Goal: Information Seeking & Learning: Learn about a topic

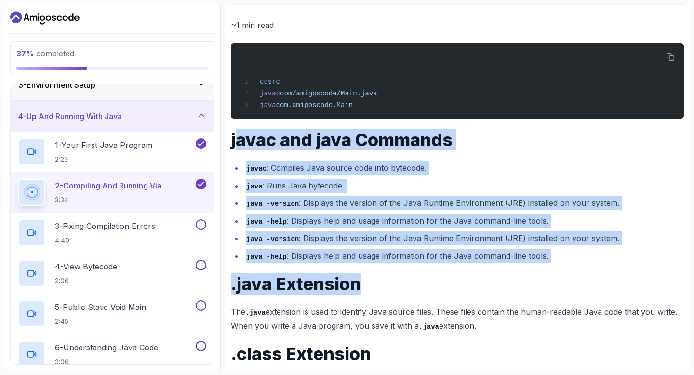
scroll to position [398, 0]
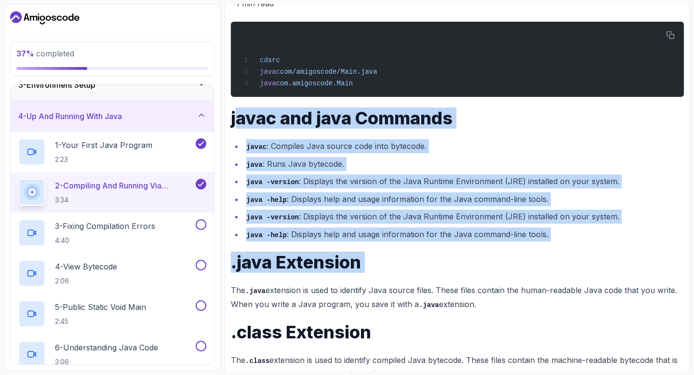
drag, startPoint x: 234, startPoint y: 171, endPoint x: 505, endPoint y: 274, distance: 290.1
click at [505, 274] on div "~1 min read cd src javac com/amigoscode/Main.java java com.amigoscode.Main java…" at bounding box center [457, 195] width 453 height 397
click at [331, 154] on ul "javac : Compiles Java source code into bytecode. java : Runs Java bytecode. jav…" at bounding box center [457, 190] width 453 height 102
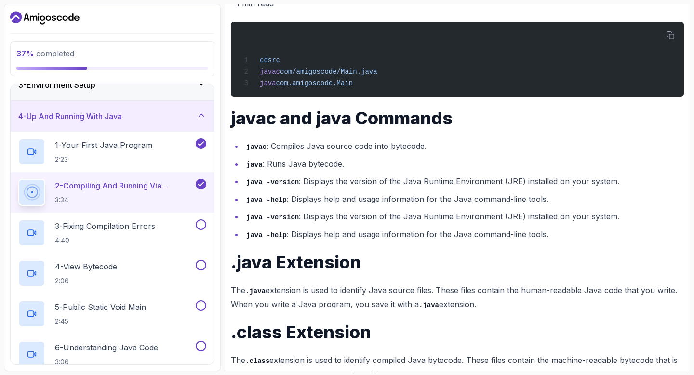
click at [226, 121] on div "Notes Support Any issues? Slides Repo Repository not available Designs Design n…" at bounding box center [456, 183] width 465 height 461
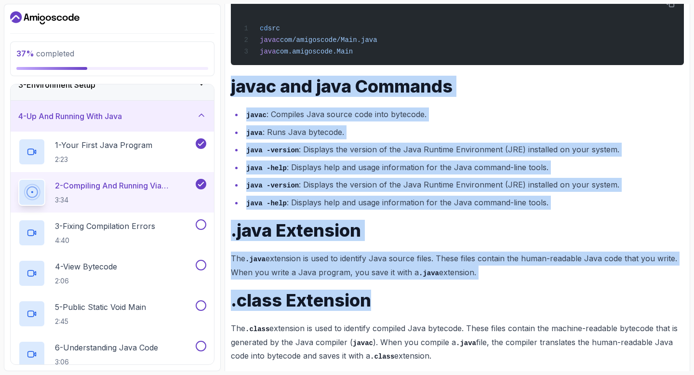
scroll to position [440, 0]
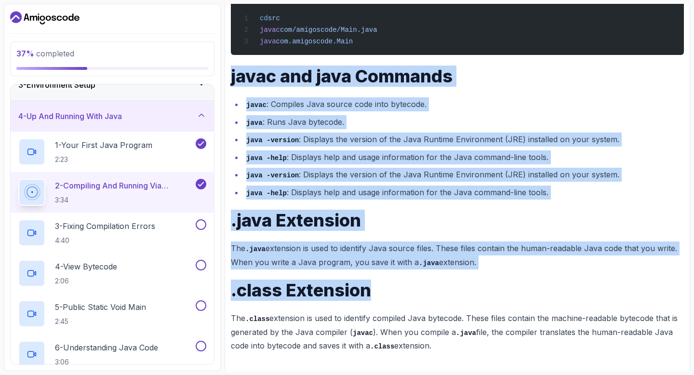
drag, startPoint x: 230, startPoint y: 120, endPoint x: 453, endPoint y: 342, distance: 314.4
click at [453, 342] on div "~1 min read cd src javac com/amigoscode/Main.java java com.amigoscode.Main java…" at bounding box center [457, 153] width 453 height 397
copy div "javac and java Commands javac : Compiles Java source code into bytecode. java :…"
click at [337, 246] on p "The .java extension is used to identify Java source files. These files contain …" at bounding box center [457, 254] width 453 height 27
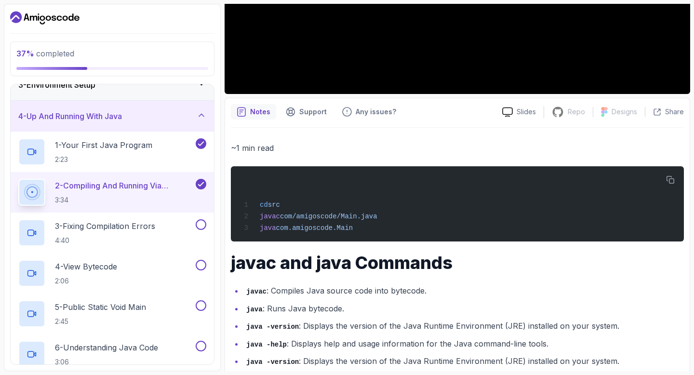
scroll to position [0, 0]
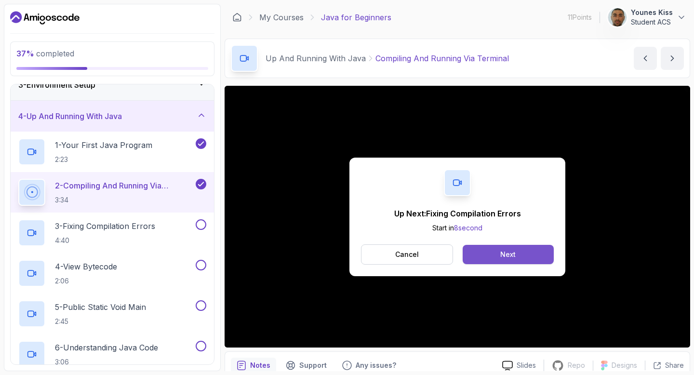
click at [507, 256] on div "Next" at bounding box center [507, 255] width 15 height 10
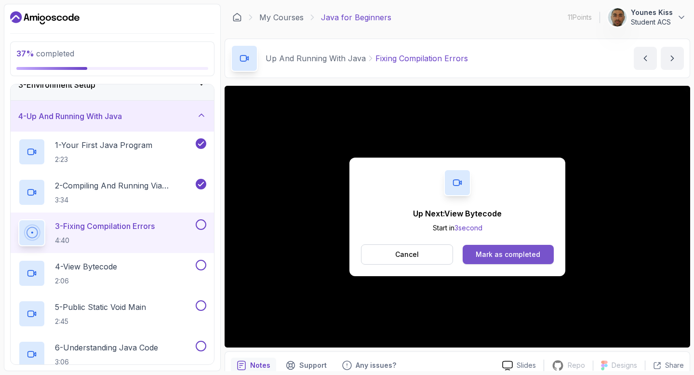
click at [496, 255] on div "Mark as completed" at bounding box center [507, 255] width 65 height 10
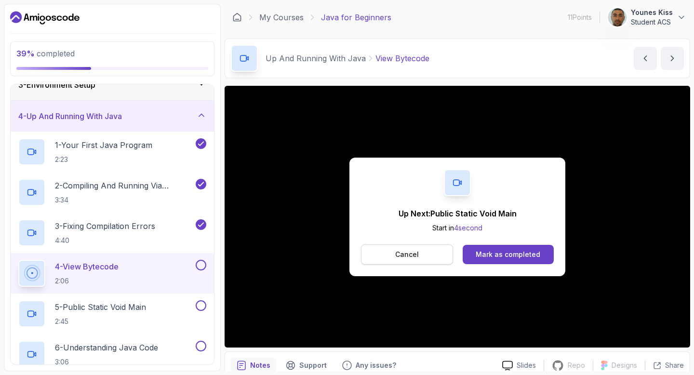
click at [430, 255] on button "Cancel" at bounding box center [407, 254] width 92 height 20
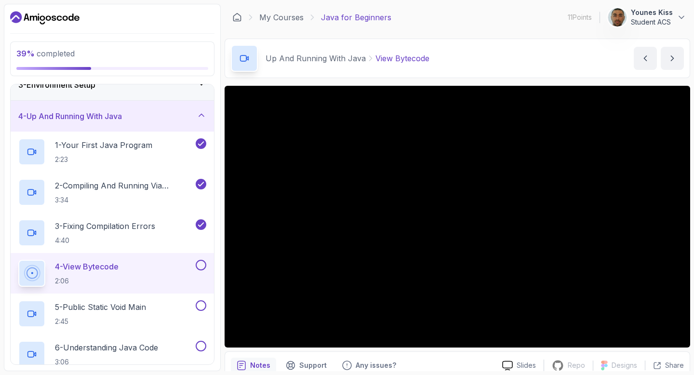
scroll to position [174, 0]
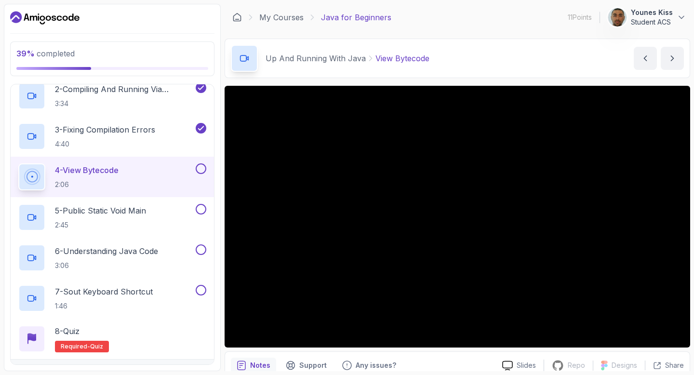
click at [202, 167] on button at bounding box center [201, 168] width 11 height 11
click at [157, 214] on div "5 - Public Static Void Main 2:45" at bounding box center [105, 217] width 175 height 27
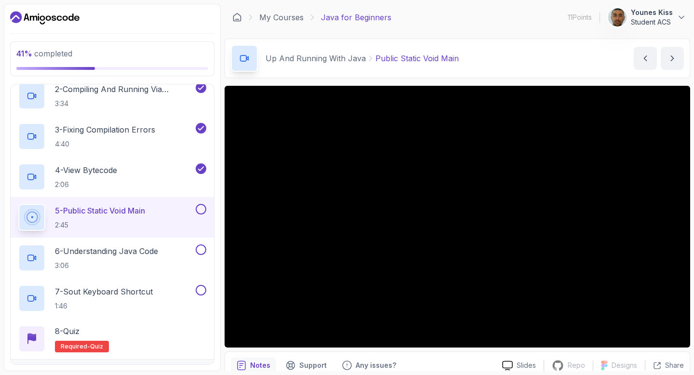
click at [658, 11] on p "Younes Kiss" at bounding box center [652, 13] width 42 height 10
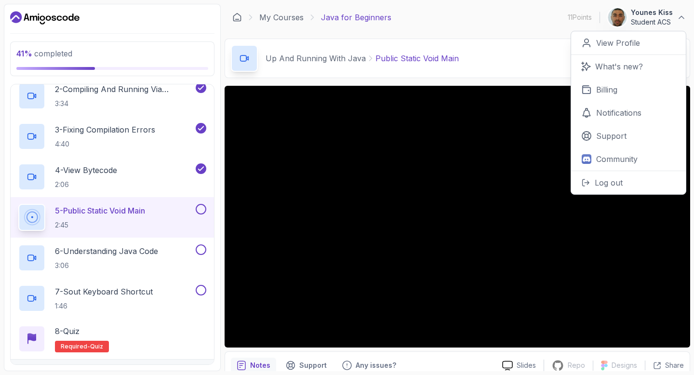
click at [648, 16] on p "Younes Kiss" at bounding box center [652, 13] width 42 height 10
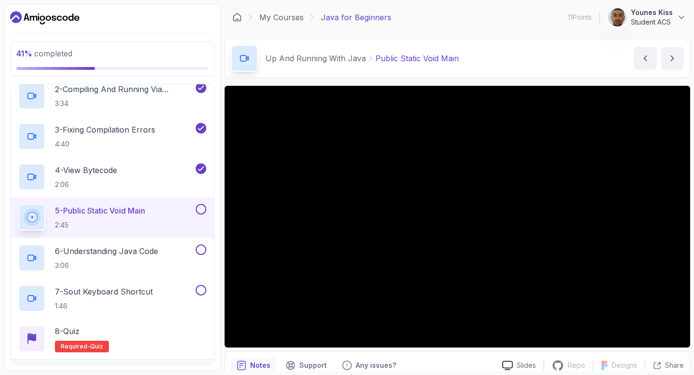
click at [48, 17] on icon "Dashboard" at bounding box center [44, 17] width 69 height 15
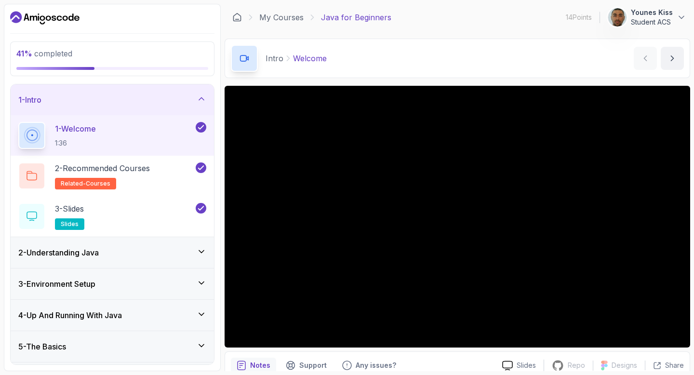
click at [49, 22] on icon "Dashboard" at bounding box center [44, 17] width 69 height 15
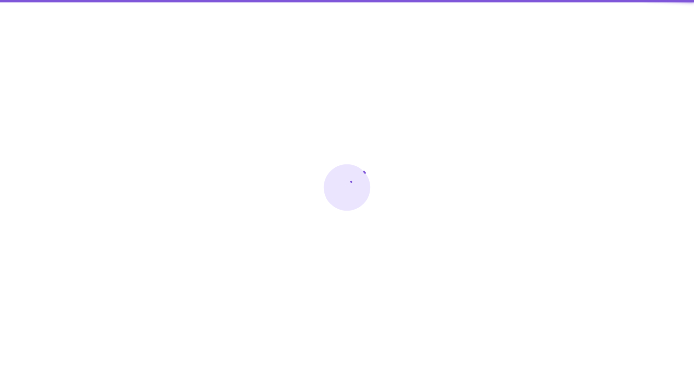
click at [48, 19] on div at bounding box center [347, 187] width 694 height 375
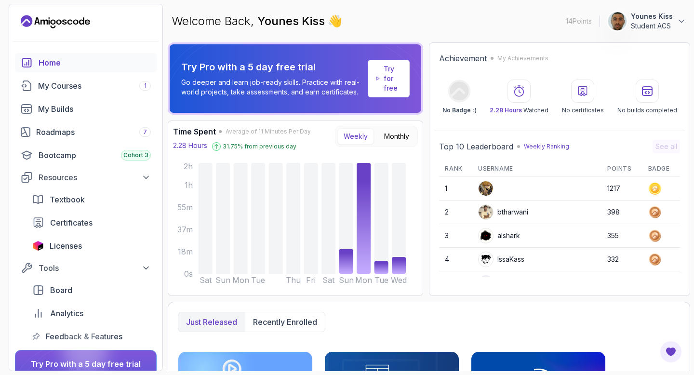
click at [514, 217] on div "btharwani" at bounding box center [503, 211] width 50 height 15
click at [513, 212] on div "btharwani" at bounding box center [503, 211] width 50 height 15
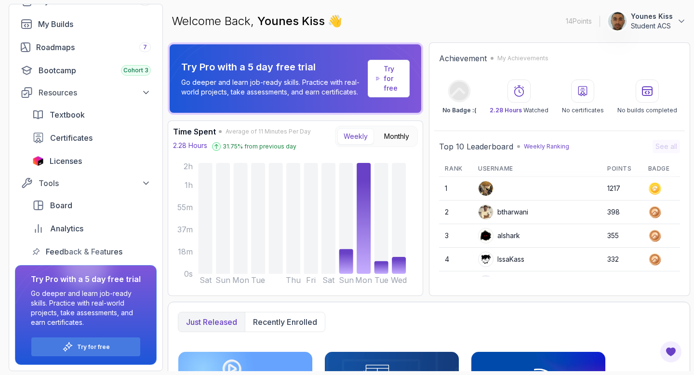
click at [519, 214] on div "btharwani" at bounding box center [503, 211] width 50 height 15
click at [492, 213] on img at bounding box center [485, 212] width 14 height 14
click at [488, 191] on img at bounding box center [485, 188] width 14 height 14
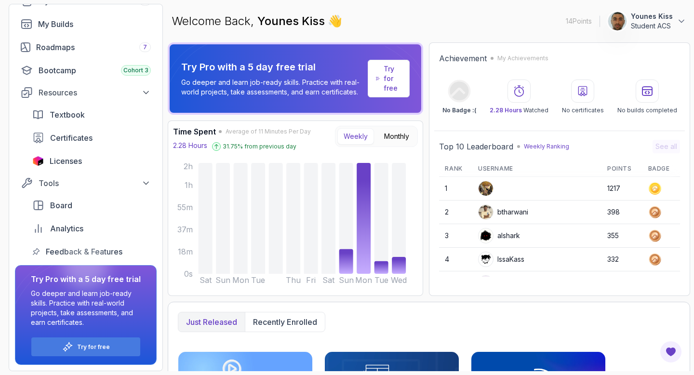
click at [488, 191] on img at bounding box center [485, 188] width 14 height 14
click at [489, 213] on img at bounding box center [485, 212] width 14 height 14
click at [648, 26] on p "Student ACS" at bounding box center [652, 26] width 42 height 10
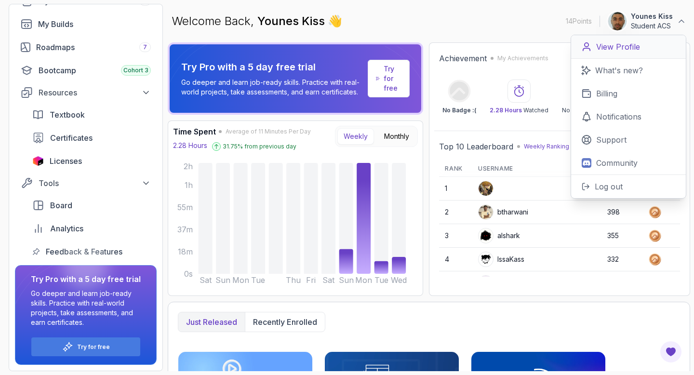
click at [630, 44] on p "View Profile" at bounding box center [618, 47] width 44 height 12
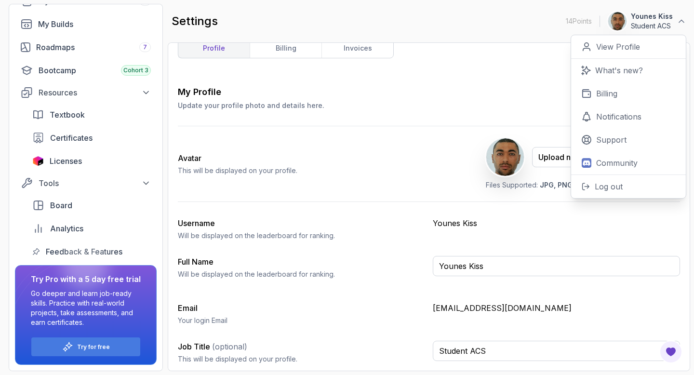
scroll to position [15, 0]
drag, startPoint x: 492, startPoint y: 348, endPoint x: 431, endPoint y: 346, distance: 60.7
click at [431, 346] on div "Job Title (optional) This will be displayed on your profile. Student ACS" at bounding box center [429, 355] width 502 height 31
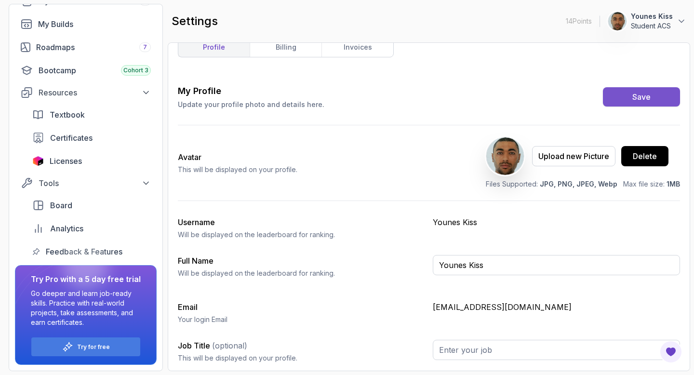
click at [654, 91] on button "Save" at bounding box center [641, 96] width 77 height 19
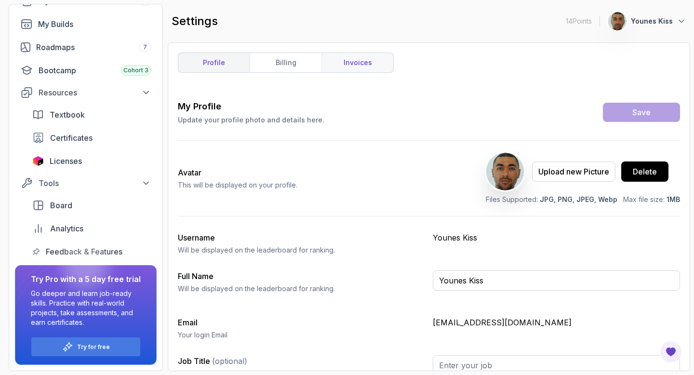
click at [359, 62] on link "invoices" at bounding box center [357, 62] width 72 height 19
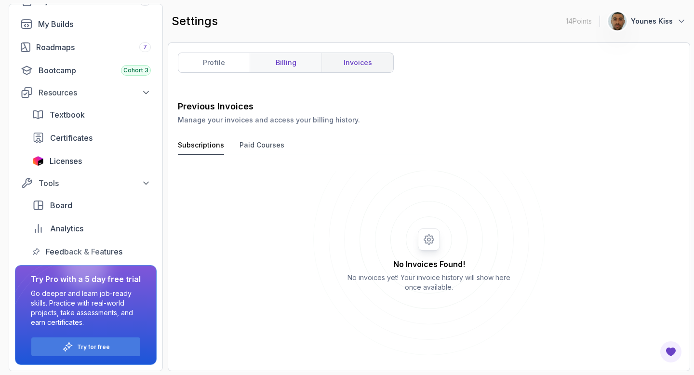
click at [294, 60] on link "billing" at bounding box center [286, 62] width 72 height 19
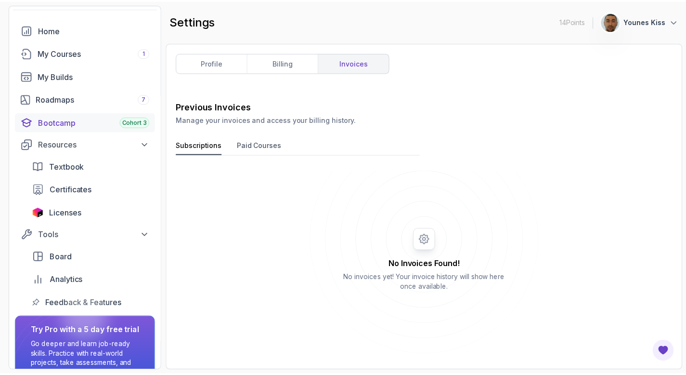
scroll to position [85, 0]
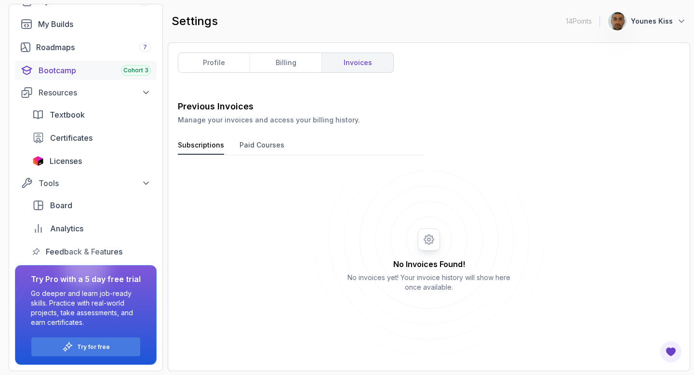
click at [76, 70] on div "Bootcamp Cohort 3" at bounding box center [95, 71] width 112 height 12
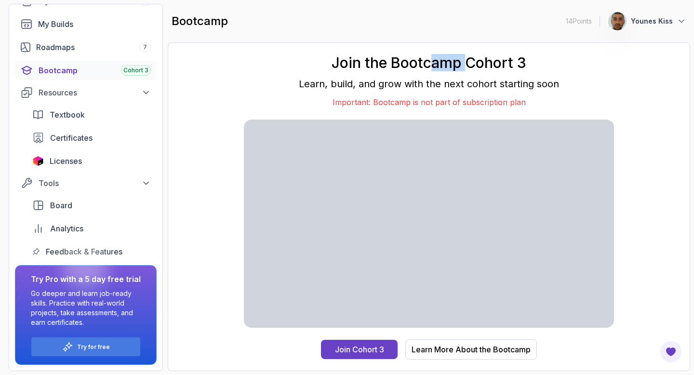
drag, startPoint x: 430, startPoint y: 64, endPoint x: 473, endPoint y: 68, distance: 43.1
click at [473, 68] on h1 "Join the Bootcamp Cohort 3" at bounding box center [429, 62] width 370 height 17
click at [461, 346] on div "Learn More About the Bootcamp" at bounding box center [470, 349] width 119 height 12
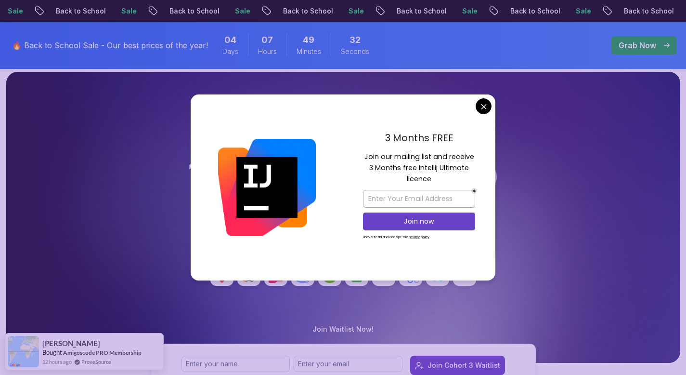
scroll to position [47, 0]
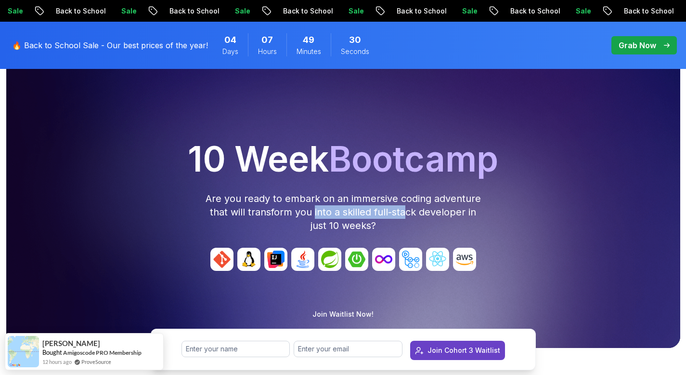
drag, startPoint x: 314, startPoint y: 205, endPoint x: 420, endPoint y: 202, distance: 105.5
click at [406, 205] on p "Are you ready to embark on an immersive coding adventure that will transform yo…" at bounding box center [343, 212] width 277 height 40
click at [420, 202] on p "Are you ready to embark on an immersive coding adventure that will transform yo…" at bounding box center [343, 212] width 277 height 40
drag, startPoint x: 325, startPoint y: 211, endPoint x: 409, endPoint y: 210, distance: 83.8
click at [391, 211] on p "Are you ready to embark on an immersive coding adventure that will transform yo…" at bounding box center [343, 212] width 277 height 40
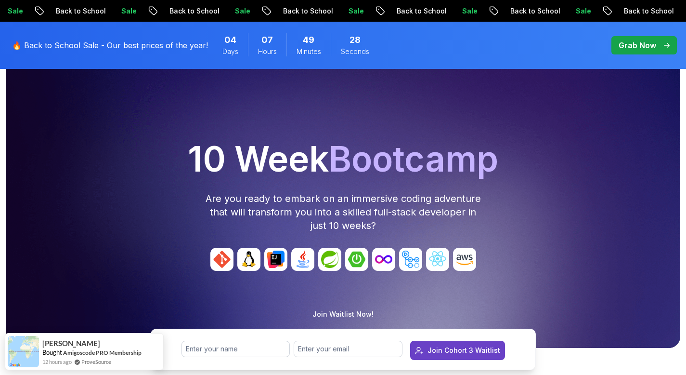
click at [424, 207] on p "Are you ready to embark on an immersive coding adventure that will transform yo…" at bounding box center [343, 212] width 277 height 40
drag, startPoint x: 325, startPoint y: 227, endPoint x: 407, endPoint y: 228, distance: 82.4
click at [404, 228] on p "Are you ready to embark on an immersive coding adventure that will transform yo…" at bounding box center [343, 212] width 277 height 40
drag, startPoint x: 418, startPoint y: 227, endPoint x: 412, endPoint y: 230, distance: 6.5
click at [417, 227] on p "Are you ready to embark on an immersive coding adventure that will transform yo…" at bounding box center [343, 212] width 277 height 40
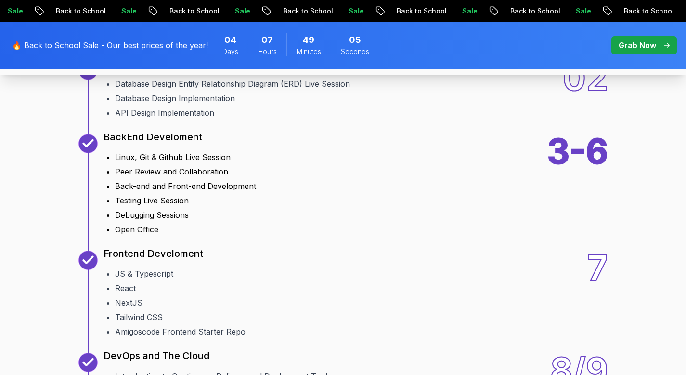
scroll to position [1271, 0]
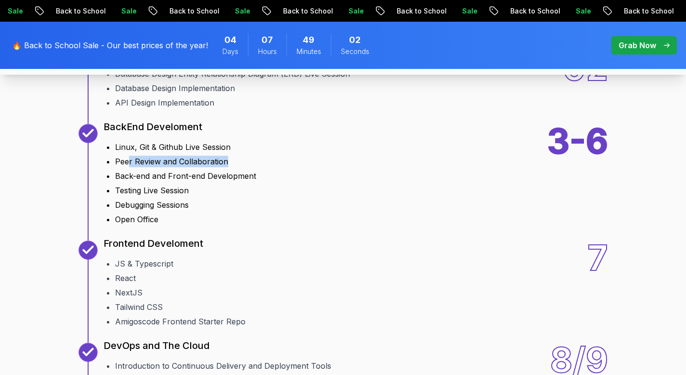
drag, startPoint x: 137, startPoint y: 285, endPoint x: 238, endPoint y: 285, distance: 100.7
click at [238, 167] on li "Peer Review and Collaboration" at bounding box center [185, 162] width 141 height 12
drag, startPoint x: 129, startPoint y: 303, endPoint x: 226, endPoint y: 302, distance: 96.8
click at [226, 182] on li "Back-end and Front-end Development" at bounding box center [185, 176] width 141 height 12
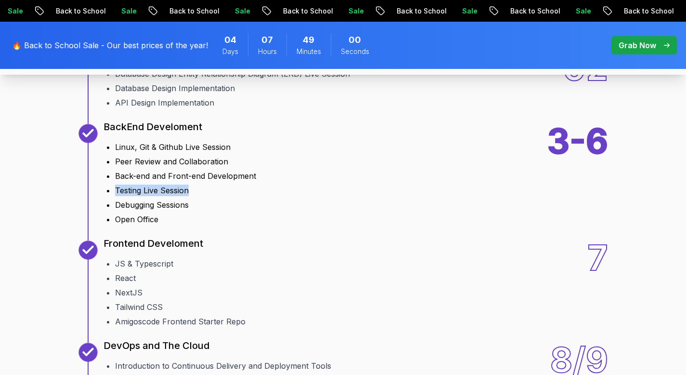
drag, startPoint x: 118, startPoint y: 315, endPoint x: 227, endPoint y: 312, distance: 108.9
click at [225, 196] on li "Testing Live Session" at bounding box center [185, 190] width 141 height 12
click at [228, 196] on li "Testing Live Session" at bounding box center [185, 190] width 141 height 12
drag, startPoint x: 131, startPoint y: 324, endPoint x: 280, endPoint y: 320, distance: 148.9
click at [257, 225] on div "3-6 BackEnd Develoment Linux, Git & Github Live Session Peer Review and Collabo…" at bounding box center [344, 174] width 530 height 101
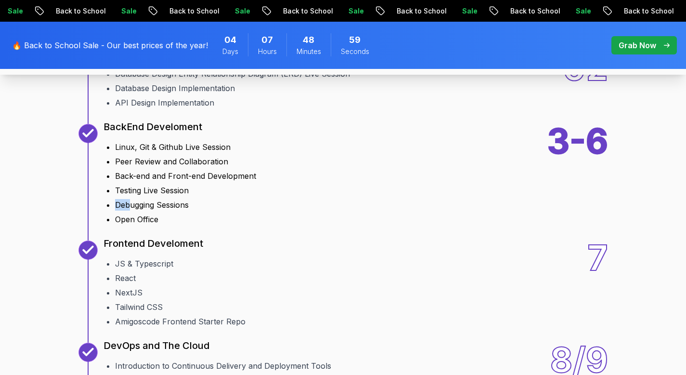
click at [280, 225] on div "3-6 BackEnd Develoment Linux, Git & Github Live Session Peer Review and Collabo…" at bounding box center [344, 174] width 530 height 101
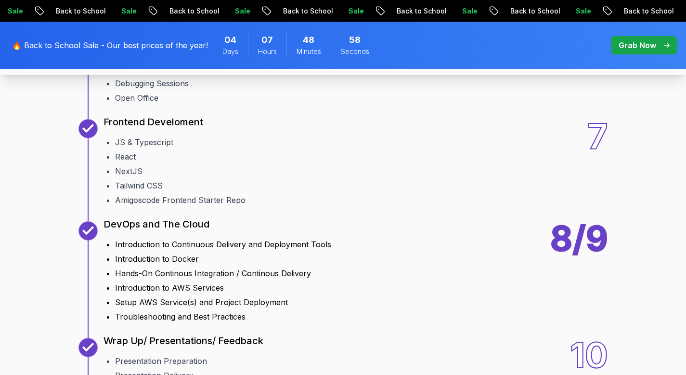
scroll to position [1424, 0]
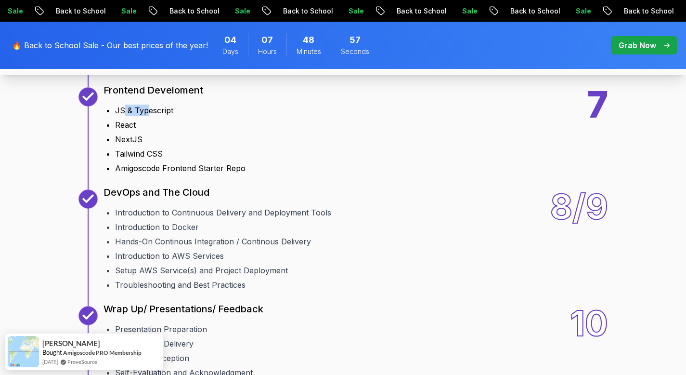
drag, startPoint x: 122, startPoint y: 235, endPoint x: 216, endPoint y: 232, distance: 94.0
click at [215, 116] on li "JS & Typescript" at bounding box center [180, 111] width 131 height 12
drag, startPoint x: 119, startPoint y: 249, endPoint x: 275, endPoint y: 244, distance: 155.7
click at [233, 131] on li "React" at bounding box center [180, 125] width 131 height 12
drag, startPoint x: 136, startPoint y: 294, endPoint x: 332, endPoint y: 288, distance: 196.1
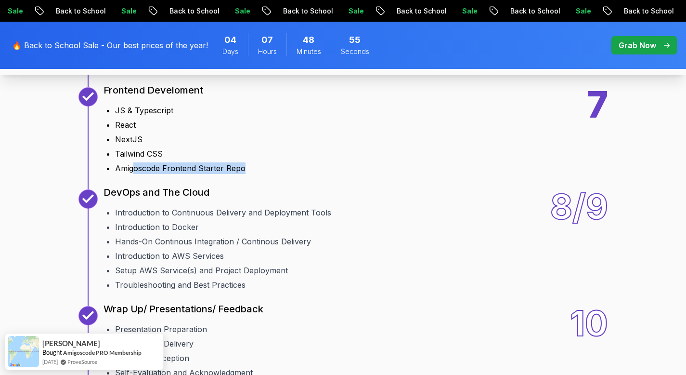
click at [333, 174] on div "7 Frontend Develoment JS & Typescript React NextJS Tailwind CSS Amigoscode Fron…" at bounding box center [344, 130] width 530 height 87
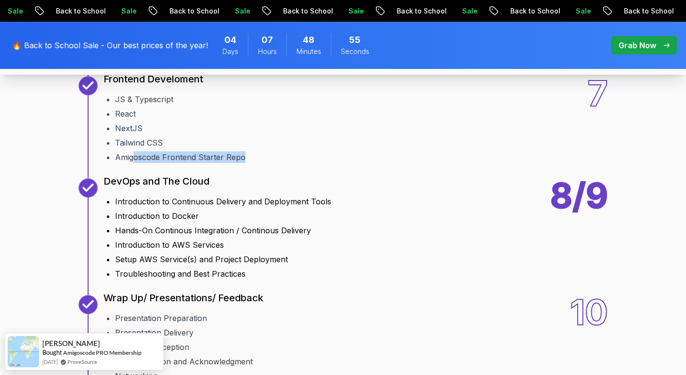
scroll to position [1531, 0]
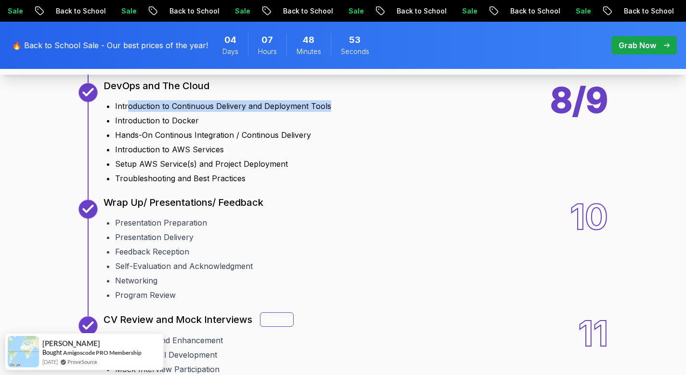
drag, startPoint x: 127, startPoint y: 227, endPoint x: 344, endPoint y: 230, distance: 216.8
click at [343, 184] on div "8/9 DevOps and The Cloud Introduction to Continuous Delivery and Deployment Too…" at bounding box center [344, 133] width 530 height 101
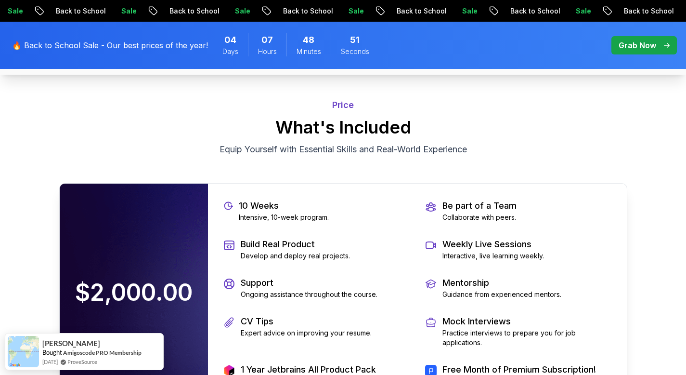
scroll to position [2097, 0]
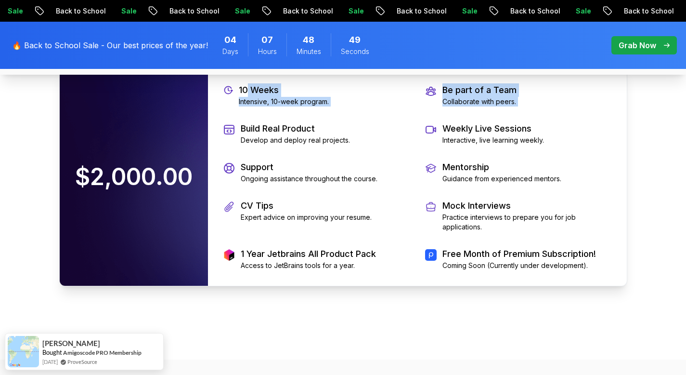
drag, startPoint x: 248, startPoint y: 213, endPoint x: 292, endPoint y: 238, distance: 51.1
click at [292, 238] on div "10 Weeks Intensive, 10-week program. Be part of a Team Collaborate with peers. …" at bounding box center [417, 177] width 419 height 218
click at [471, 97] on p "Be part of a Team" at bounding box center [480, 89] width 74 height 13
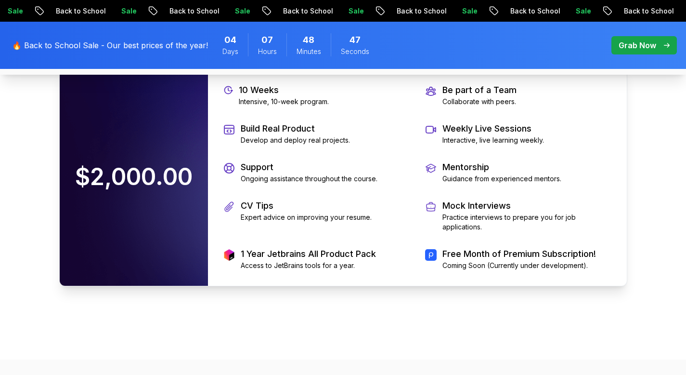
click at [259, 174] on p "Support" at bounding box center [309, 166] width 137 height 13
click at [527, 174] on p "Mentorship" at bounding box center [502, 166] width 119 height 13
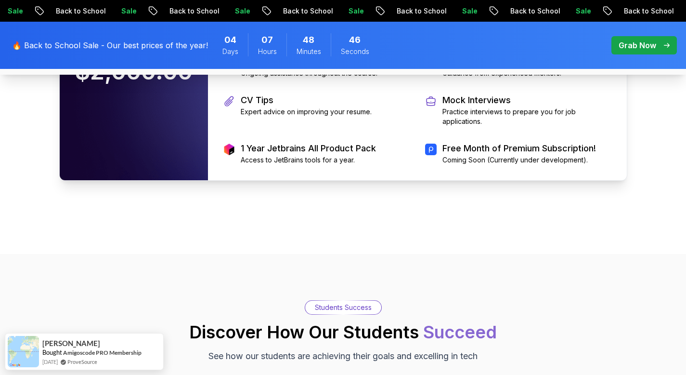
scroll to position [2248, 0]
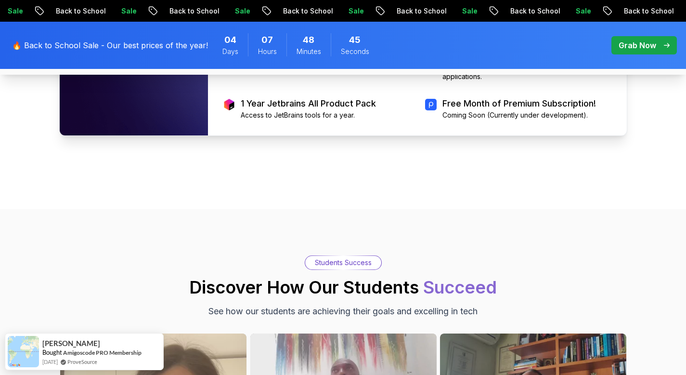
drag, startPoint x: 262, startPoint y: 178, endPoint x: 289, endPoint y: 182, distance: 26.7
click at [289, 62] on p "CV Tips" at bounding box center [306, 55] width 131 height 13
drag, startPoint x: 503, startPoint y: 190, endPoint x: 535, endPoint y: 193, distance: 32.0
click at [533, 81] on p "Practice interviews to prepare you for job applications." at bounding box center [527, 71] width 169 height 19
click at [549, 81] on p "Practice interviews to prepare you for job applications." at bounding box center [527, 71] width 169 height 19
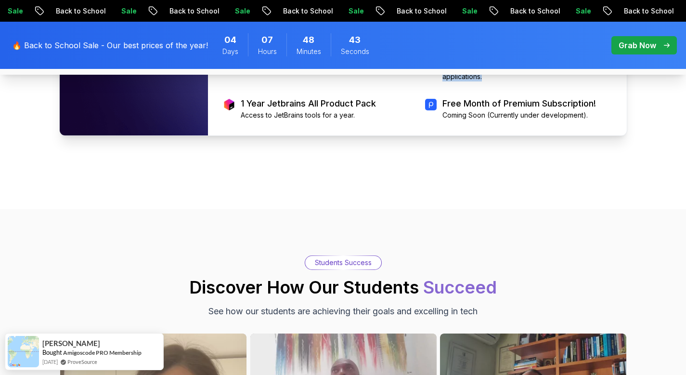
drag, startPoint x: 490, startPoint y: 197, endPoint x: 458, endPoint y: 178, distance: 37.2
click at [458, 81] on div "Mock Interviews Practice interviews to prepare you for job applications." at bounding box center [527, 65] width 169 height 33
click at [477, 81] on p "Practice interviews to prepare you for job applications." at bounding box center [527, 71] width 169 height 19
drag, startPoint x: 491, startPoint y: 202, endPoint x: 452, endPoint y: 177, distance: 45.7
click at [452, 81] on div "Mock Interviews Practice interviews to prepare you for job applications." at bounding box center [527, 65] width 169 height 33
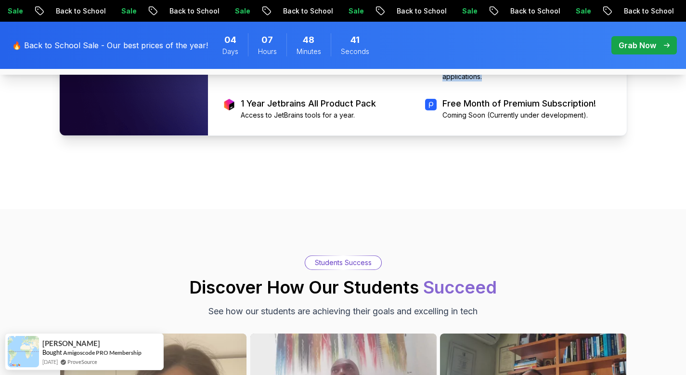
click at [456, 81] on p "Practice interviews to prepare you for job applications." at bounding box center [527, 71] width 169 height 19
drag, startPoint x: 252, startPoint y: 226, endPoint x: 343, endPoint y: 228, distance: 91.5
click at [343, 110] on p "1 Year Jetbrains All Product Pack" at bounding box center [308, 103] width 135 height 13
click at [345, 110] on p "1 Year Jetbrains All Product Pack" at bounding box center [308, 103] width 135 height 13
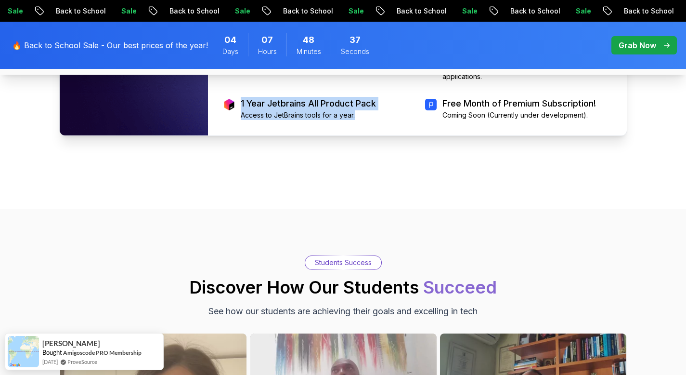
drag, startPoint x: 239, startPoint y: 228, endPoint x: 360, endPoint y: 243, distance: 121.3
click at [360, 120] on div "1 Year Jetbrains All Product Pack Access to JetBrains tools for a year." at bounding box center [317, 108] width 186 height 23
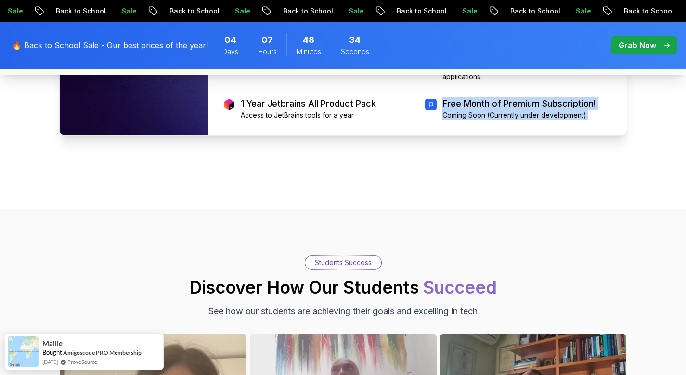
drag, startPoint x: 440, startPoint y: 224, endPoint x: 526, endPoint y: 245, distance: 88.6
click at [527, 135] on div "10 Weeks Intensive, 10-week program. Be part of a Team Collaborate with peers. …" at bounding box center [417, 27] width 419 height 218
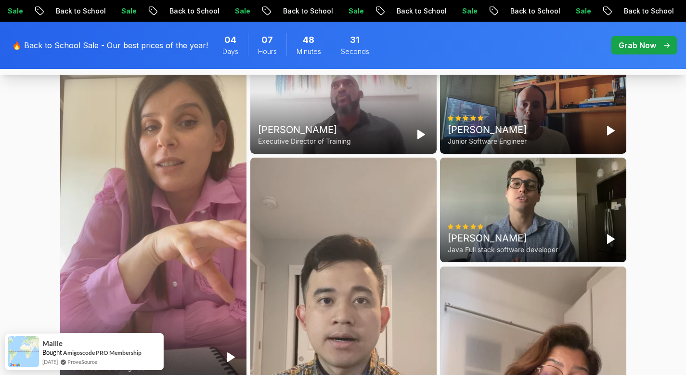
scroll to position [2650, 0]
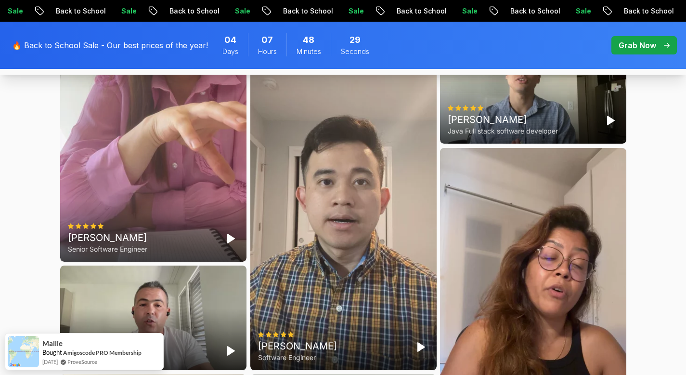
click at [421, 22] on icon "Play" at bounding box center [421, 16] width 12 height 12
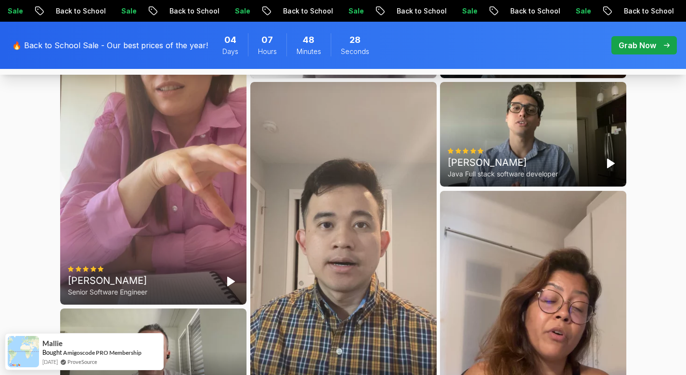
scroll to position [2602, 0]
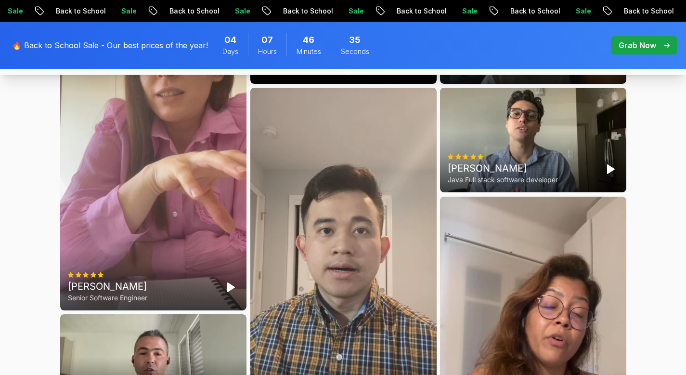
click at [416, 70] on icon "Pause" at bounding box center [421, 65] width 12 height 12
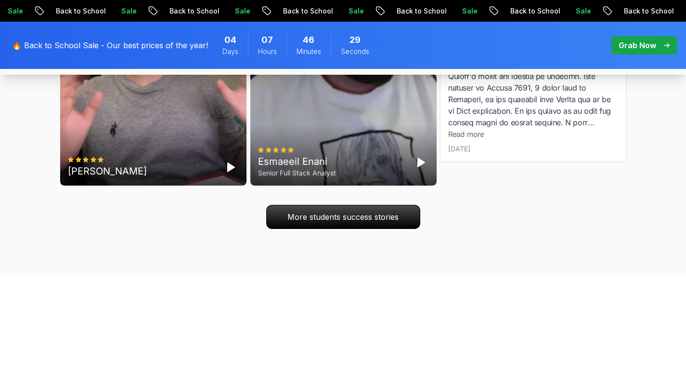
scroll to position [3148, 0]
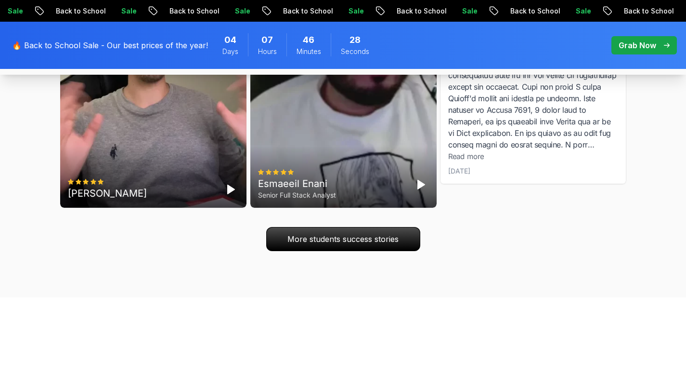
click at [227, 194] on polygon "Play" at bounding box center [230, 189] width 7 height 9
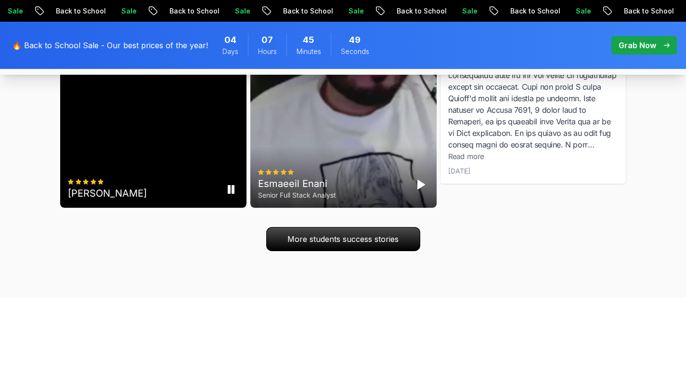
click at [229, 193] on rect "Pause" at bounding box center [229, 189] width 2 height 8
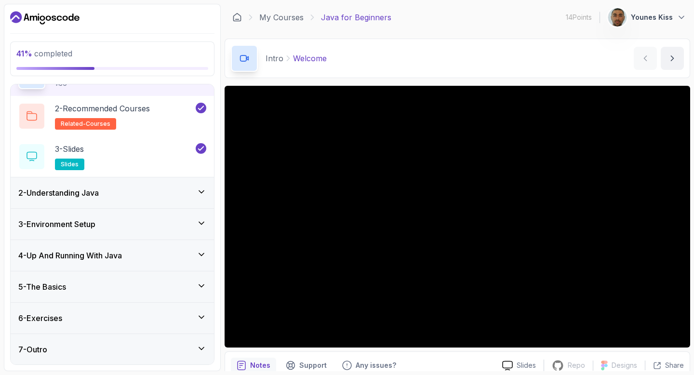
scroll to position [60, 0]
click at [96, 250] on h3 "4 - Up And Running With Java" at bounding box center [70, 255] width 104 height 12
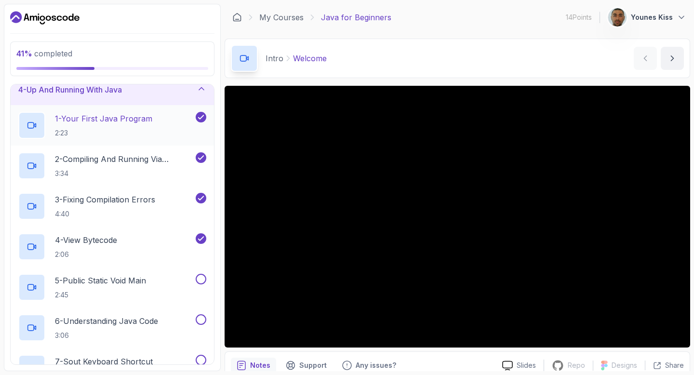
scroll to position [132, 0]
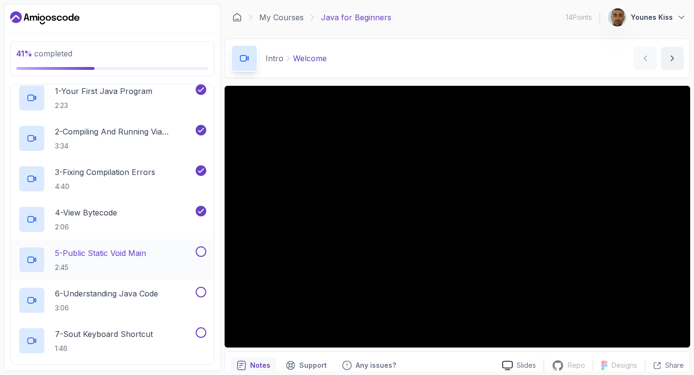
click at [117, 254] on p "5 - Public Static Void Main" at bounding box center [100, 253] width 91 height 12
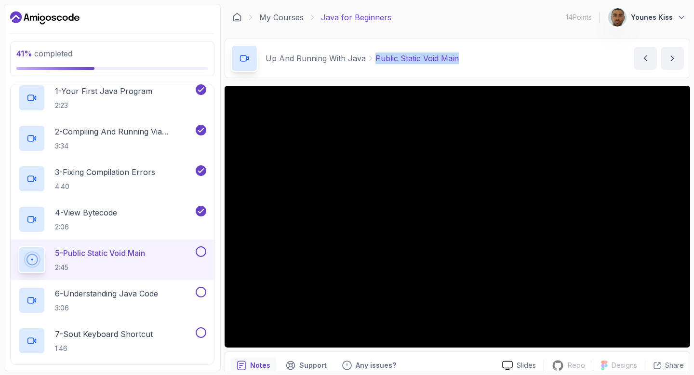
drag, startPoint x: 462, startPoint y: 53, endPoint x: 374, endPoint y: 57, distance: 88.2
click at [374, 57] on div "Up And Running With Java Public Static Void Main Public Static Void Main by nel…" at bounding box center [456, 58] width 465 height 39
copy p "Public Static Void Main"
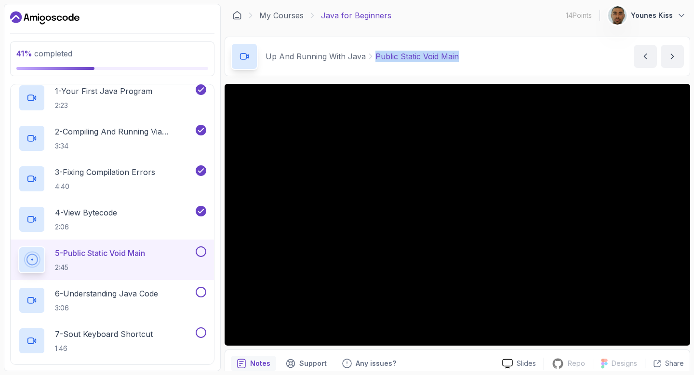
scroll to position [210, 0]
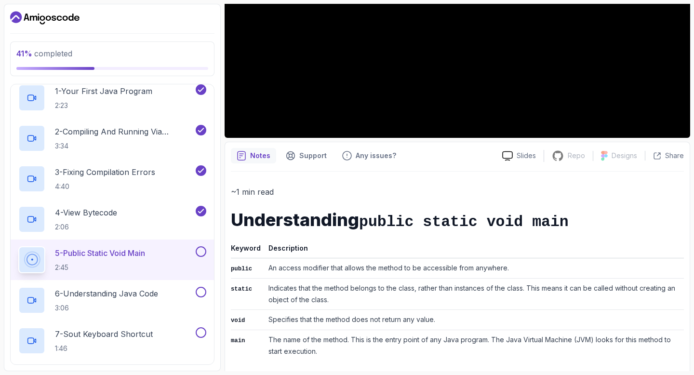
click at [197, 249] on button at bounding box center [201, 251] width 11 height 11
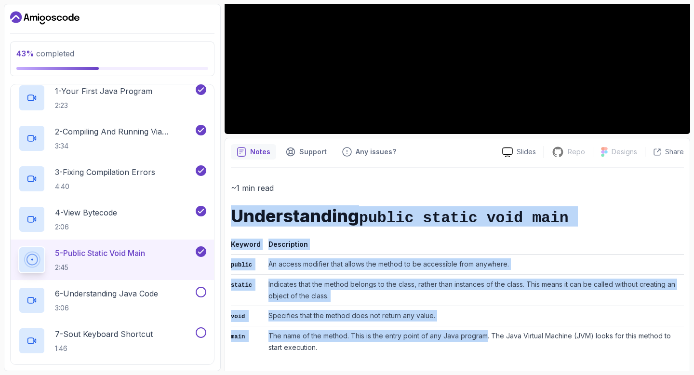
scroll to position [269, 0]
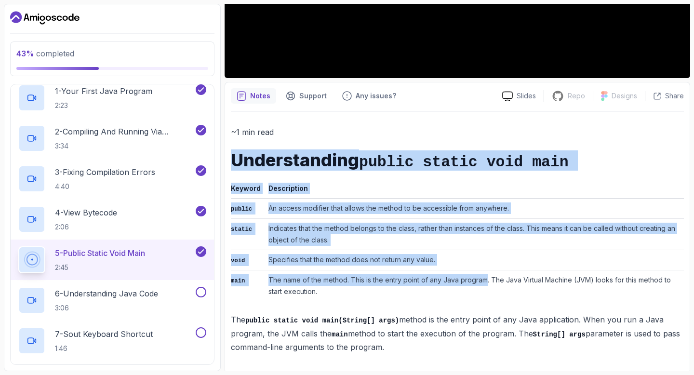
drag, startPoint x: 230, startPoint y: 221, endPoint x: 520, endPoint y: 354, distance: 318.8
click at [520, 354] on div "Notes Support Any issues? Slides Repo Repository not available Designs Design n…" at bounding box center [456, 227] width 465 height 291
copy div "Understanding public static void main Keyword Description public An access modi…"
click at [392, 303] on div "~1 min read Understanding public static void main Keyword Description public An…" at bounding box center [457, 239] width 453 height 228
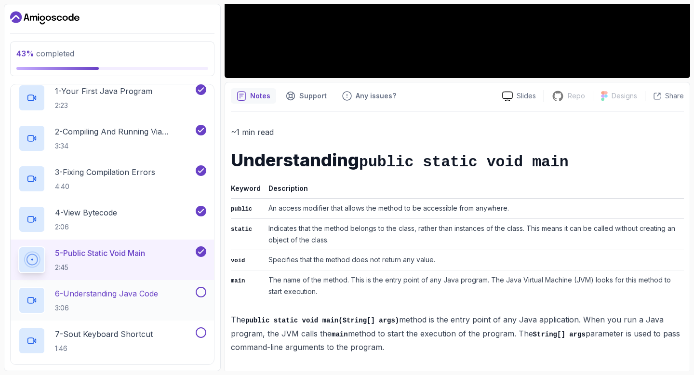
click at [114, 298] on p "6 - Understanding Java Code" at bounding box center [106, 294] width 103 height 12
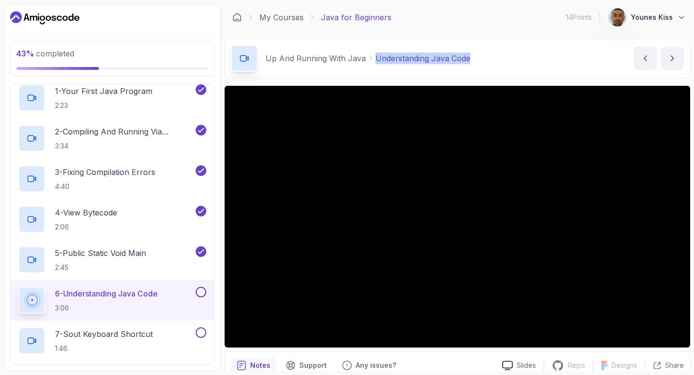
drag, startPoint x: 469, startPoint y: 57, endPoint x: 372, endPoint y: 59, distance: 96.4
click at [372, 59] on div "Up And Running With Java Understanding Java Code Understanding Java Code by nel…" at bounding box center [456, 58] width 465 height 39
copy p "Understanding Java Code"
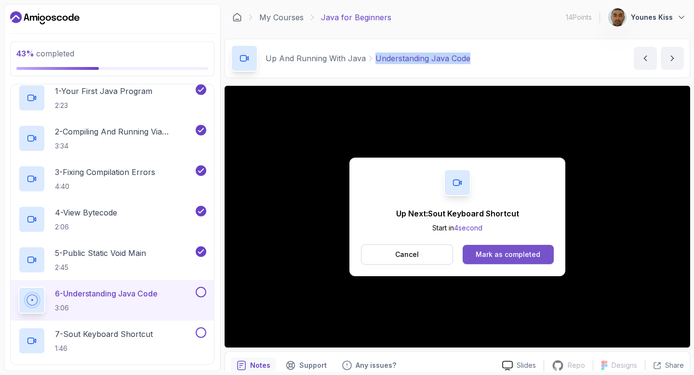
click at [503, 255] on div "Mark as completed" at bounding box center [507, 255] width 65 height 10
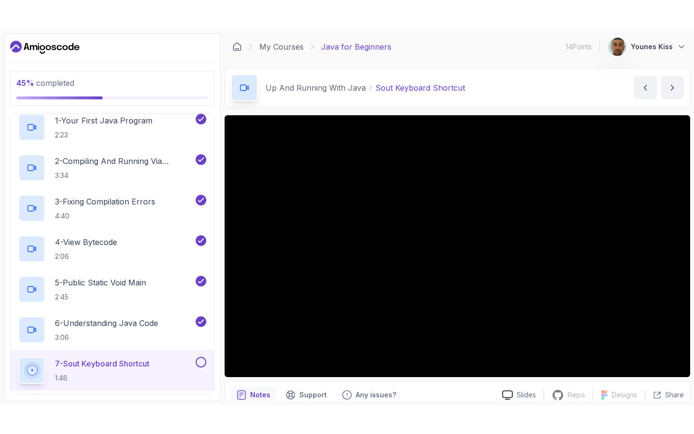
scroll to position [190, 0]
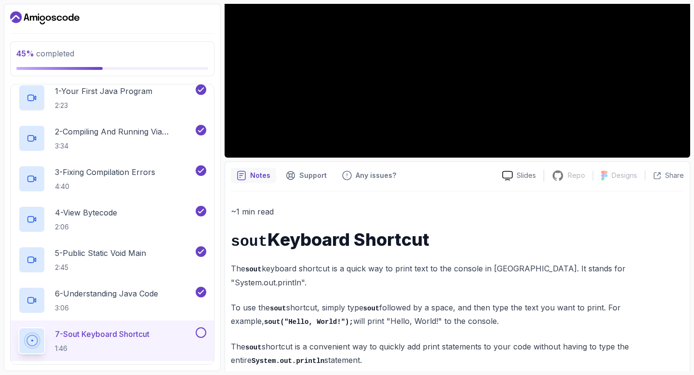
click at [348, 347] on p "The sout shortcut is a convenient way to quickly add print statements to your c…" at bounding box center [457, 353] width 453 height 27
drag, startPoint x: 350, startPoint y: 344, endPoint x: 234, endPoint y: 244, distance: 153.4
click at [234, 244] on div "~1 min read sout Keyboard Shortcut The sout keyboard shortcut is a quick way to…" at bounding box center [457, 286] width 453 height 162
copy div "sout Keyboard Shortcut The sout keyboard shortcut is a quick way to print text …"
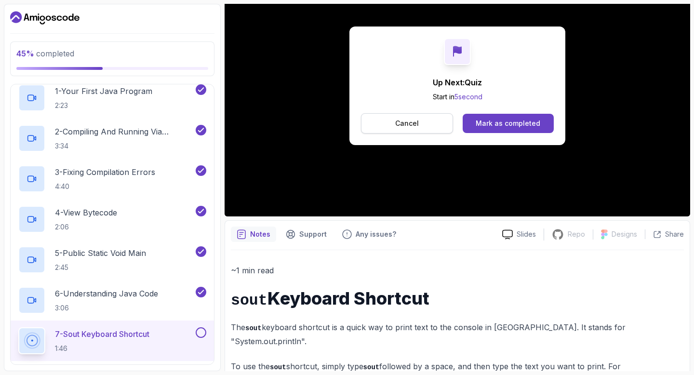
click at [415, 122] on p "Cancel" at bounding box center [407, 123] width 24 height 10
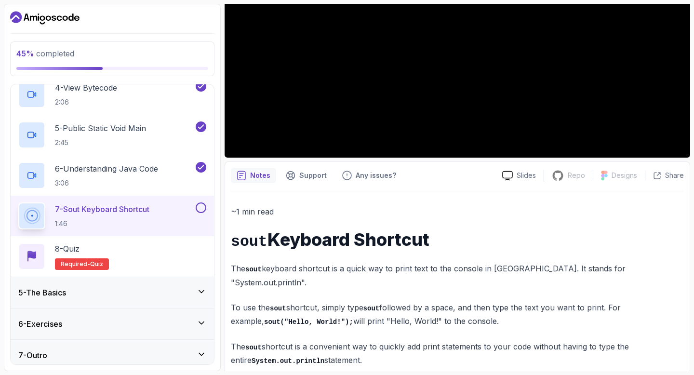
scroll to position [262, 0]
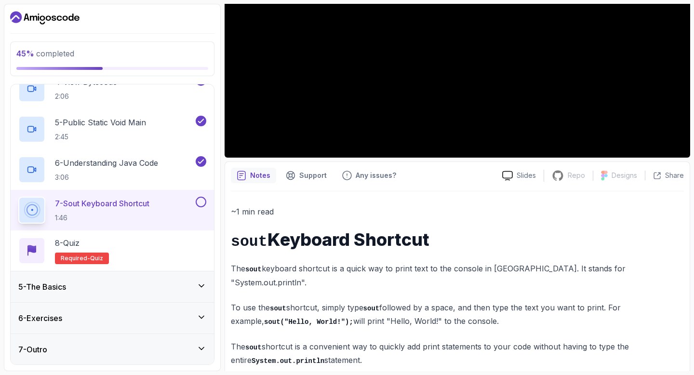
click at [202, 201] on button at bounding box center [201, 202] width 11 height 11
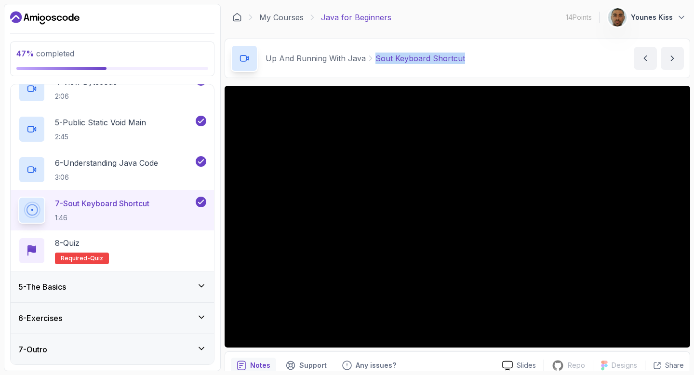
drag, startPoint x: 467, startPoint y: 57, endPoint x: 371, endPoint y: 57, distance: 95.9
click at [371, 57] on div "Up And Running With Java Sout Keyboard Shortcut Sout Keyboard Shortcut by nelson" at bounding box center [456, 58] width 465 height 39
copy p "Sout Keyboard Shortcut"
click at [97, 245] on div "8 - Quiz" at bounding box center [82, 243] width 54 height 12
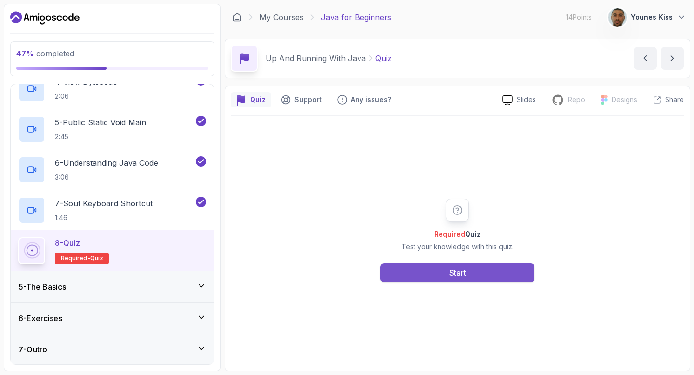
click at [427, 274] on button "Start" at bounding box center [457, 272] width 154 height 19
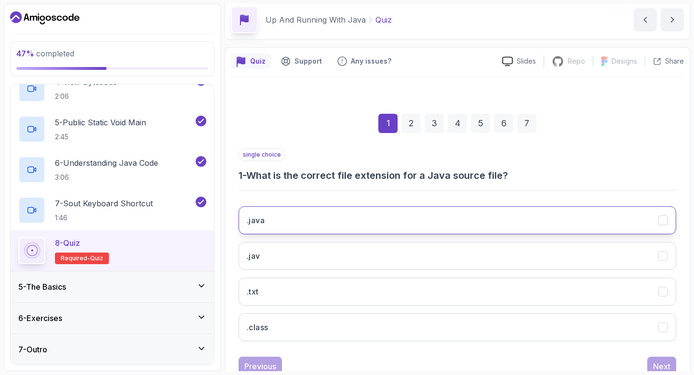
scroll to position [71, 0]
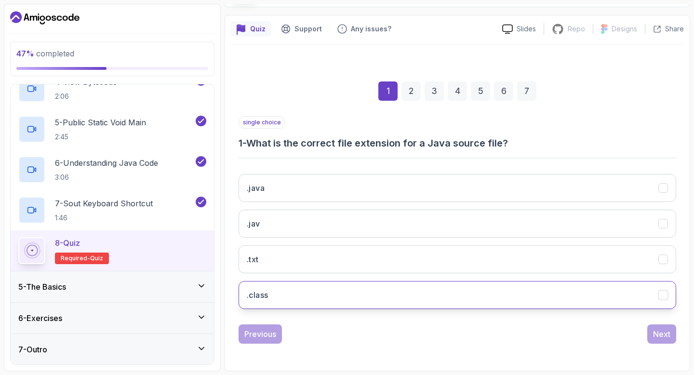
click at [325, 297] on button ".class" at bounding box center [456, 295] width 437 height 28
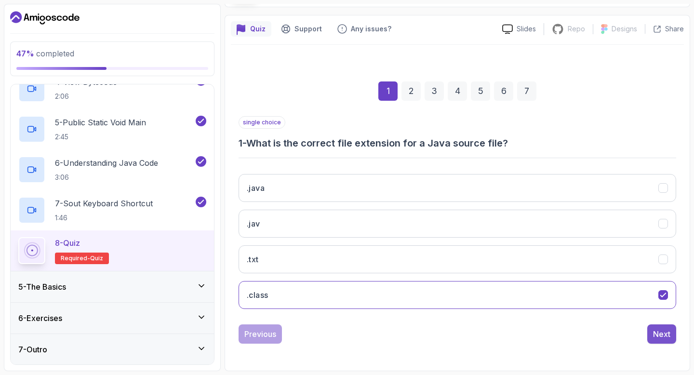
click at [659, 334] on div "Next" at bounding box center [661, 334] width 17 height 12
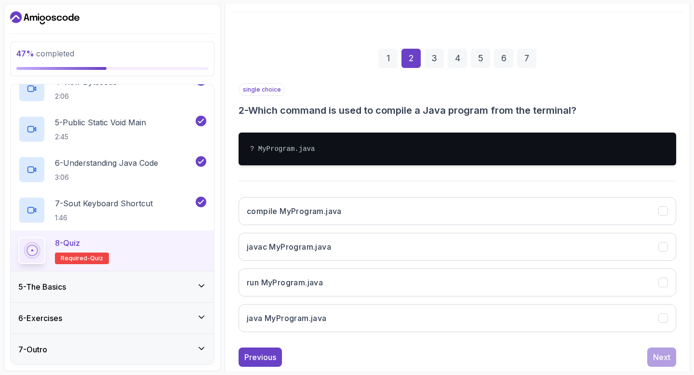
scroll to position [121, 0]
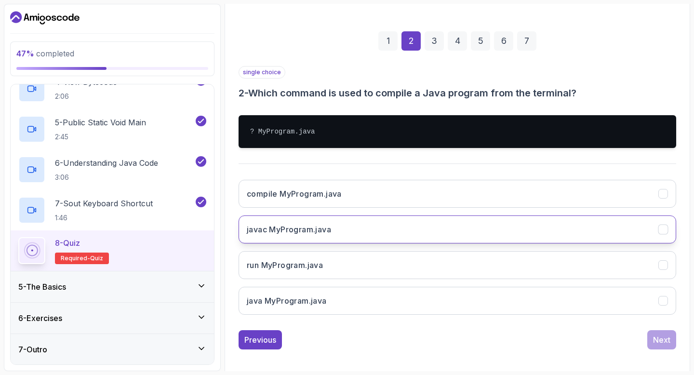
click at [317, 232] on h3 "javac MyProgram.java" at bounding box center [289, 230] width 84 height 12
click at [662, 334] on div "Next" at bounding box center [661, 340] width 17 height 12
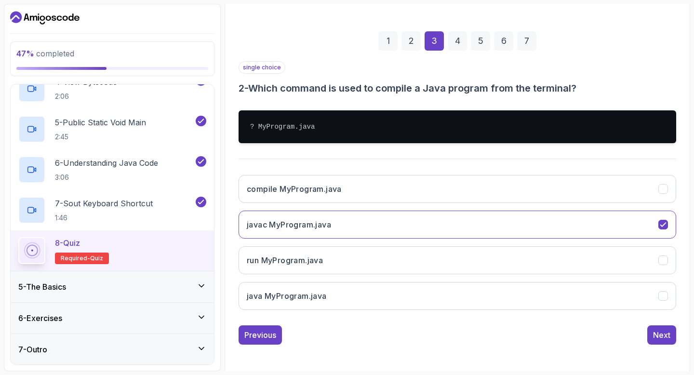
scroll to position [71, 0]
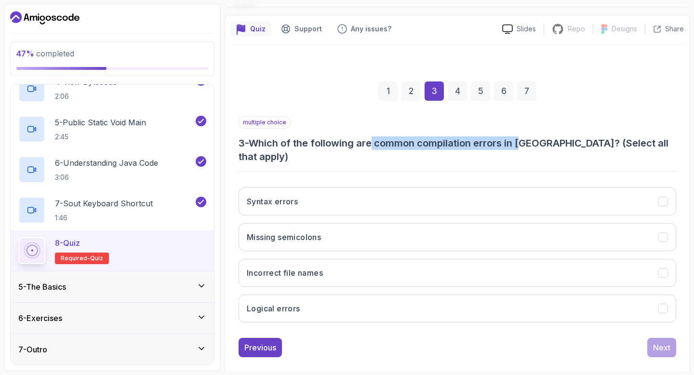
drag, startPoint x: 404, startPoint y: 138, endPoint x: 527, endPoint y: 147, distance: 123.7
click at [527, 147] on h3 "3 - Which of the following are common compilation errors in Java? (Select all t…" at bounding box center [456, 149] width 437 height 27
click at [604, 146] on h3 "3 - Which of the following are common compilation errors in Java? (Select all t…" at bounding box center [456, 149] width 437 height 27
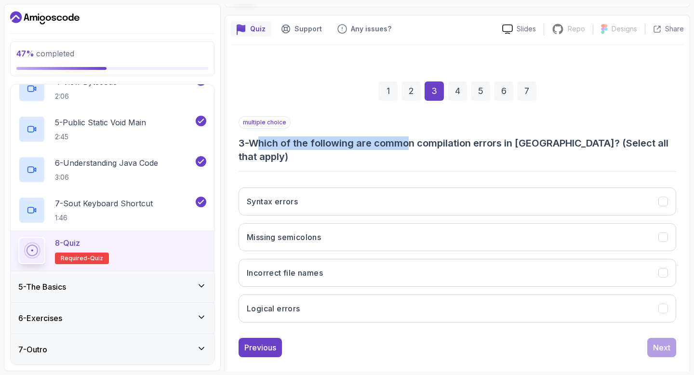
drag, startPoint x: 269, startPoint y: 147, endPoint x: 415, endPoint y: 146, distance: 146.4
click at [414, 146] on h3 "3 - Which of the following are common compilation errors in Java? (Select all t…" at bounding box center [456, 149] width 437 height 27
click at [422, 146] on h3 "3 - Which of the following are common compilation errors in Java? (Select all t…" at bounding box center [456, 149] width 437 height 27
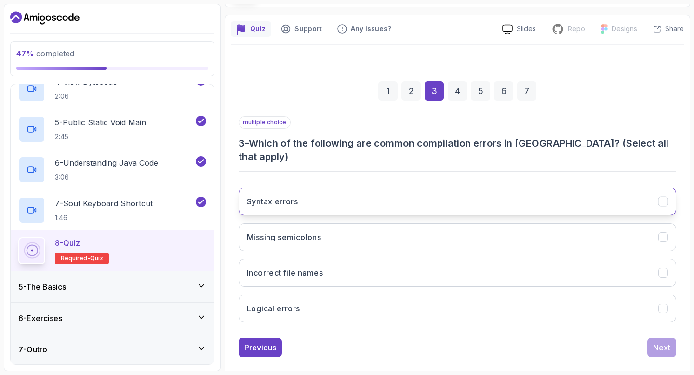
click at [393, 187] on button "Syntax errors" at bounding box center [456, 201] width 437 height 28
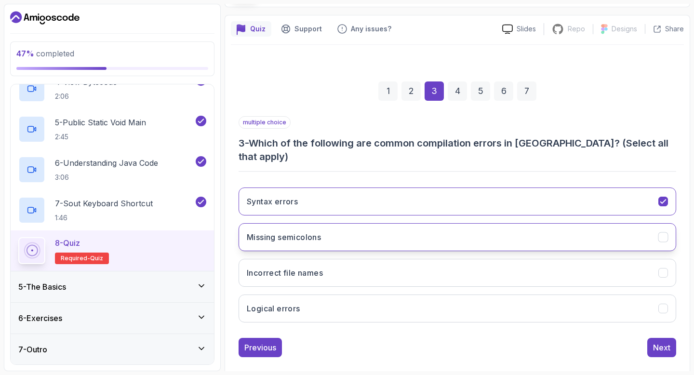
click at [373, 225] on button "Missing semicolons" at bounding box center [456, 237] width 437 height 28
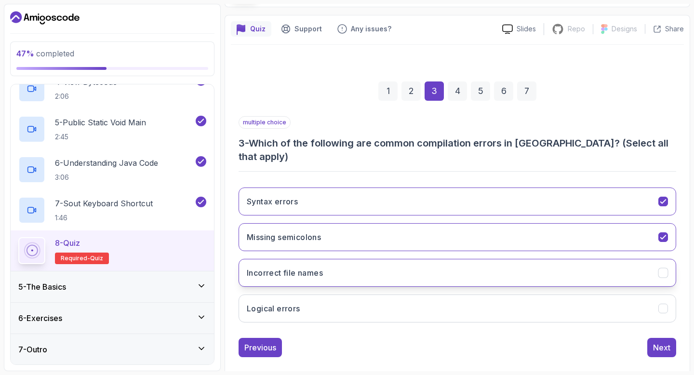
click at [343, 263] on button "Incorrect file names" at bounding box center [456, 273] width 437 height 28
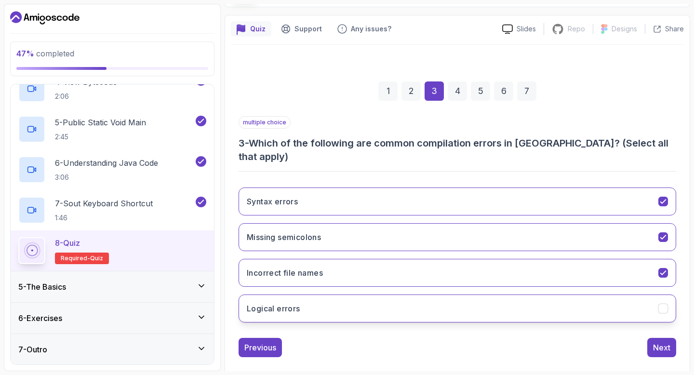
click at [354, 296] on button "Logical errors" at bounding box center [456, 308] width 437 height 28
click at [373, 297] on button "Logical errors" at bounding box center [456, 308] width 437 height 28
click at [612, 294] on button "Logical errors" at bounding box center [456, 308] width 437 height 28
click at [664, 342] on div "Next" at bounding box center [661, 348] width 17 height 12
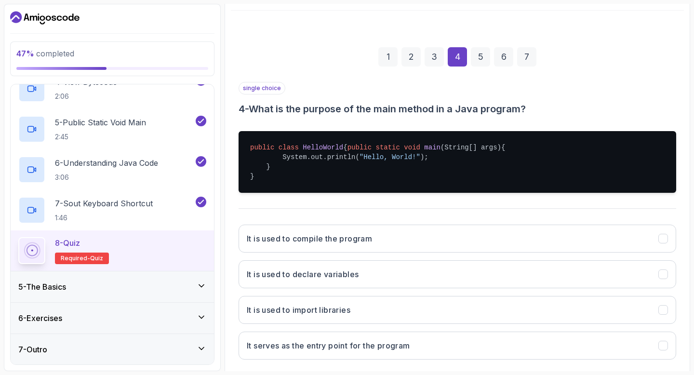
scroll to position [120, 0]
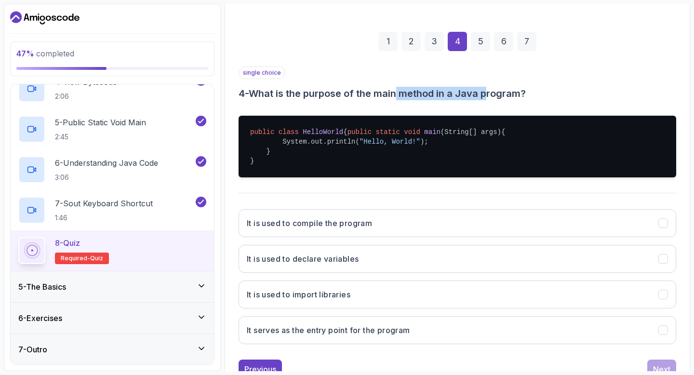
drag, startPoint x: 411, startPoint y: 90, endPoint x: 494, endPoint y: 92, distance: 82.9
click at [494, 92] on h3 "4 - What is the purpose of the main method in a Java program?" at bounding box center [456, 93] width 437 height 13
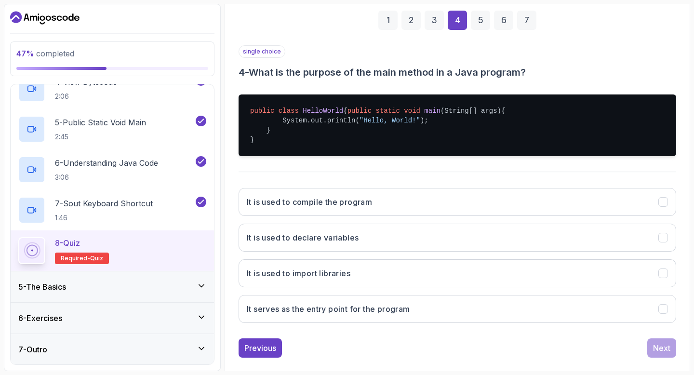
scroll to position [145, 0]
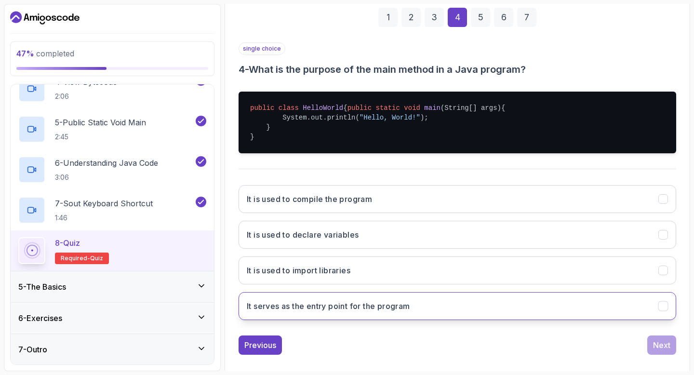
click at [366, 312] on h3 "It serves as the entry point for the program" at bounding box center [328, 306] width 163 height 12
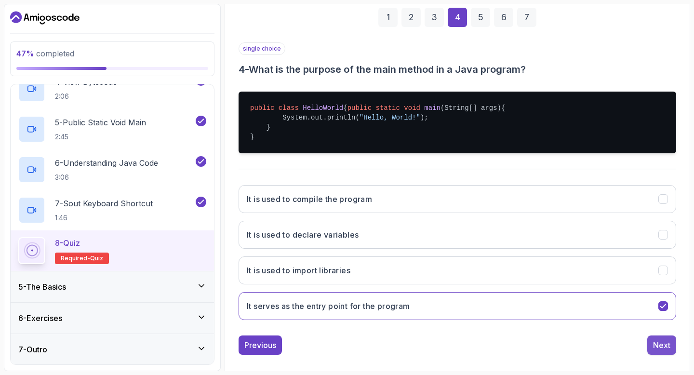
click at [651, 351] on button "Next" at bounding box center [661, 344] width 29 height 19
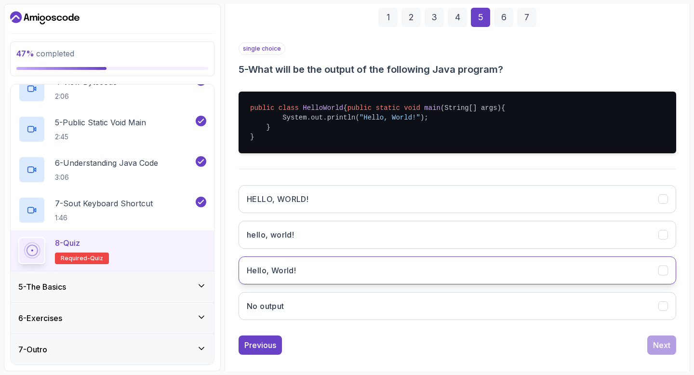
click at [359, 281] on button "Hello, World!" at bounding box center [456, 270] width 437 height 28
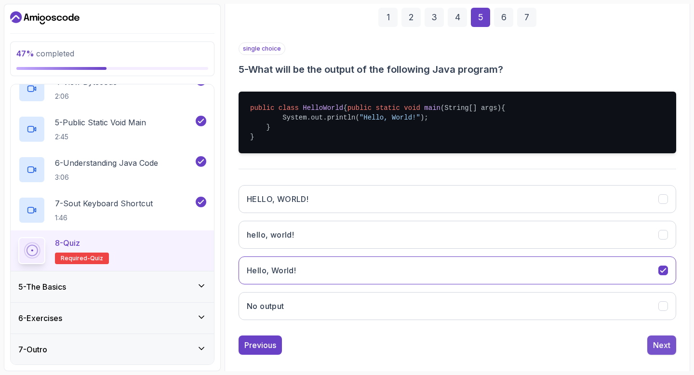
click at [656, 351] on div "Next" at bounding box center [661, 345] width 17 height 12
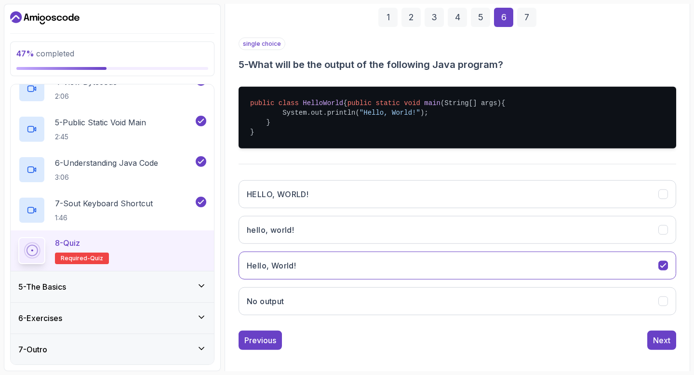
scroll to position [71, 0]
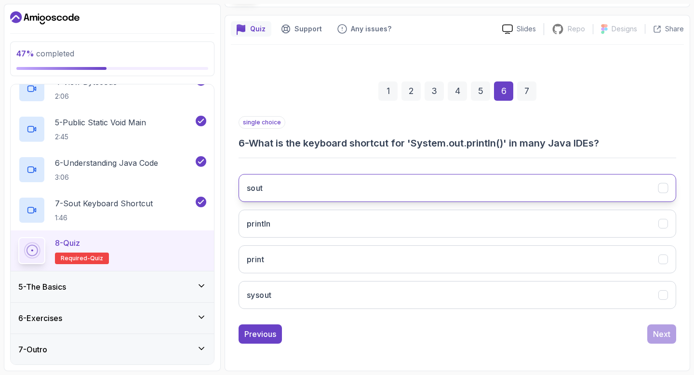
click at [350, 188] on button "sout" at bounding box center [456, 188] width 437 height 28
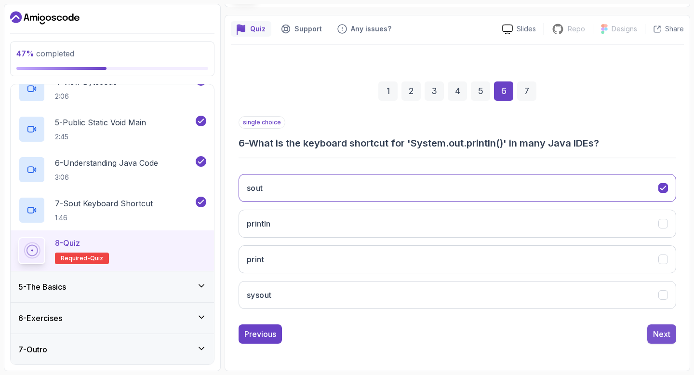
click at [658, 334] on div "Next" at bounding box center [661, 334] width 17 height 12
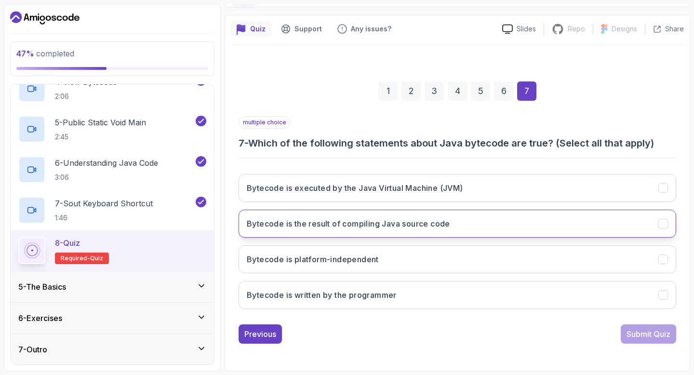
click at [468, 225] on button "Bytecode is the result of compiling Java source code" at bounding box center [456, 224] width 437 height 28
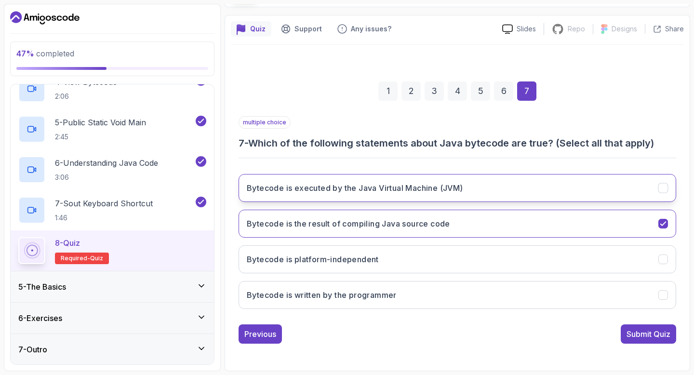
click at [321, 190] on h3 "Bytecode is executed by the Java Virtual Machine (JVM)" at bounding box center [355, 188] width 216 height 12
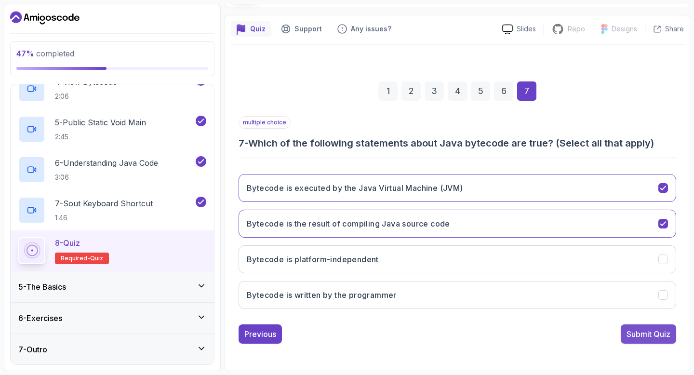
click at [646, 335] on div "Submit Quiz" at bounding box center [648, 334] width 44 height 12
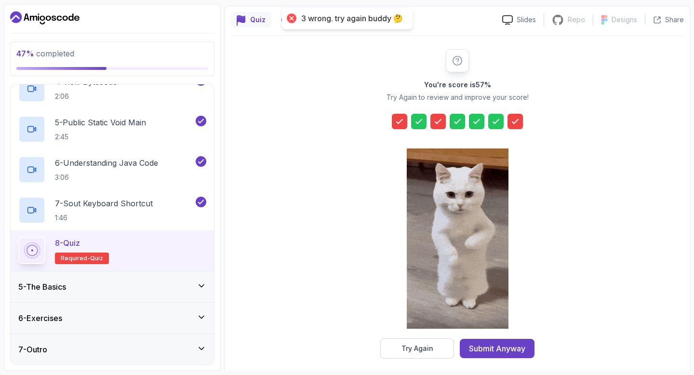
scroll to position [87, 0]
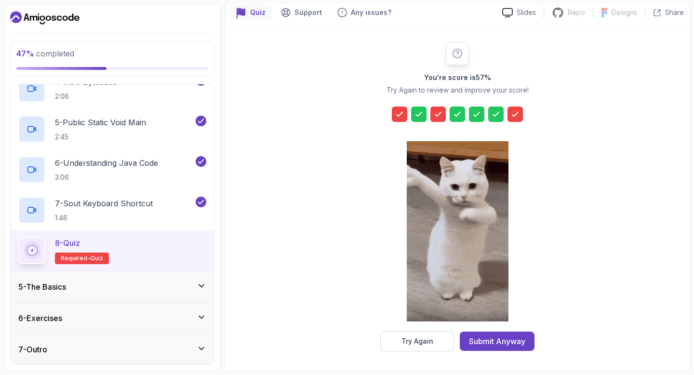
click at [398, 114] on icon at bounding box center [400, 114] width 10 height 10
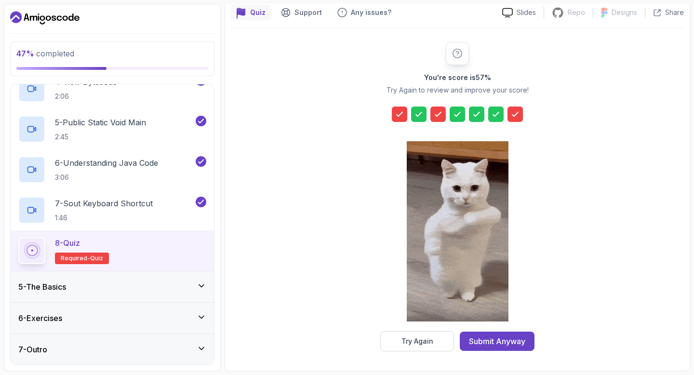
click at [419, 113] on icon at bounding box center [419, 114] width 10 height 10
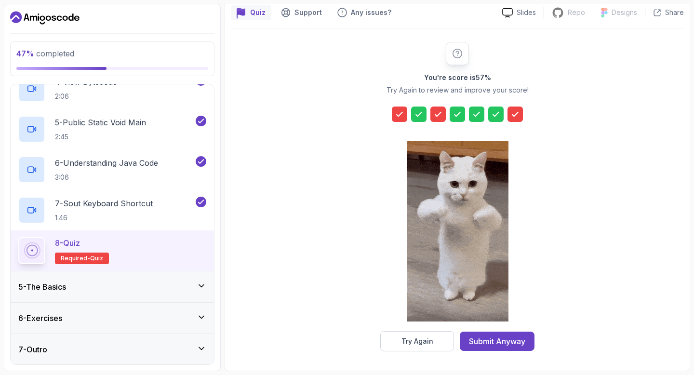
click at [516, 109] on div at bounding box center [514, 113] width 15 height 15
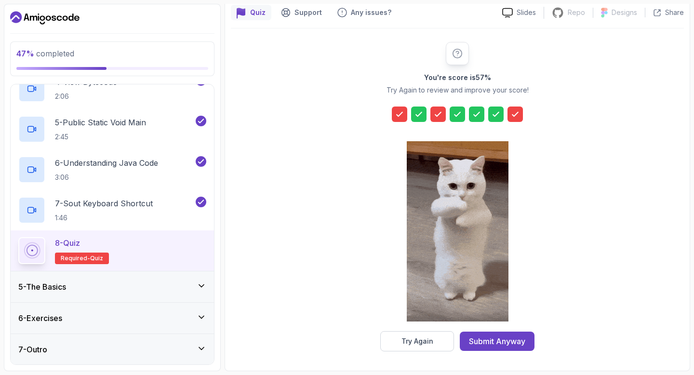
click at [401, 115] on icon at bounding box center [400, 114] width 10 height 10
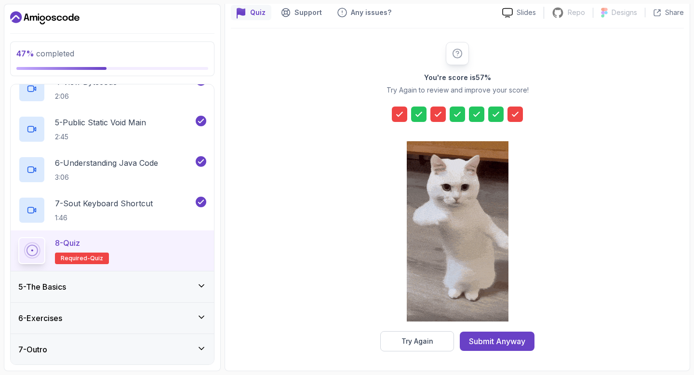
click at [440, 113] on icon at bounding box center [438, 114] width 6 height 4
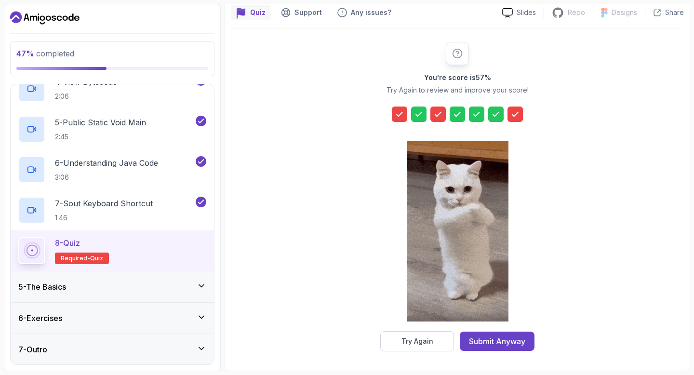
click at [514, 109] on icon at bounding box center [515, 114] width 10 height 10
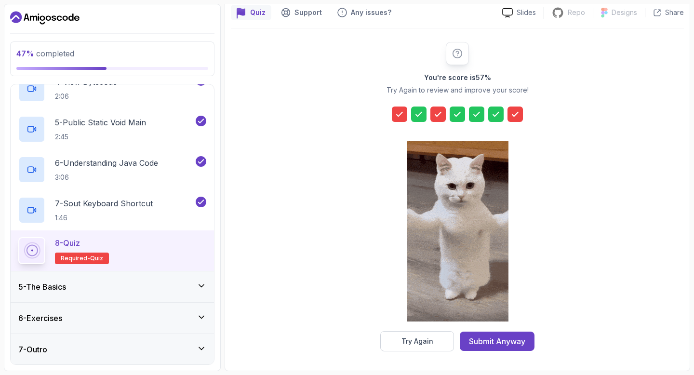
click at [396, 117] on icon at bounding box center [400, 114] width 10 height 10
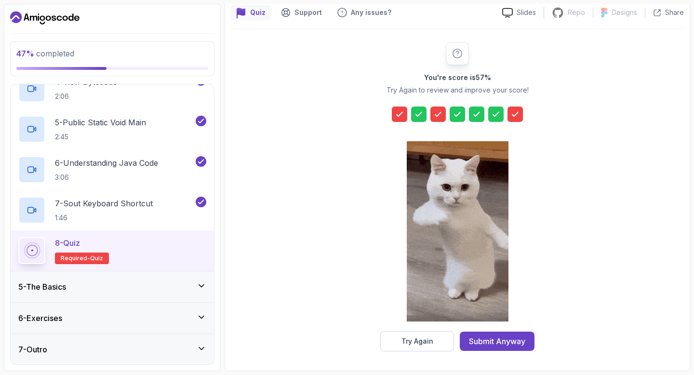
click at [445, 110] on div at bounding box center [437, 113] width 15 height 15
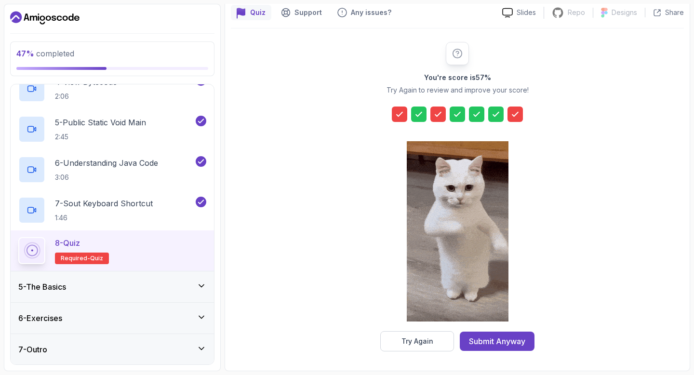
click at [402, 114] on icon at bounding box center [400, 114] width 10 height 10
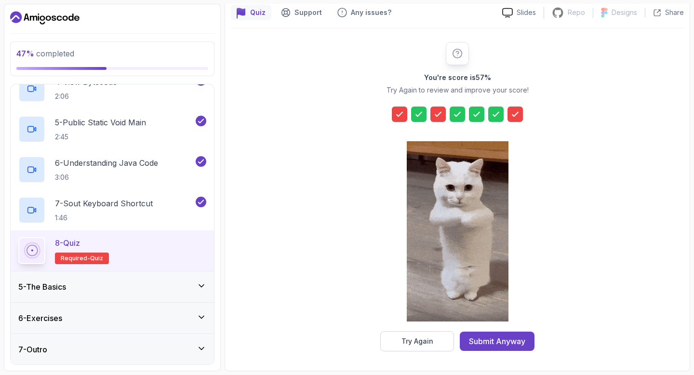
click at [436, 115] on icon at bounding box center [438, 114] width 10 height 10
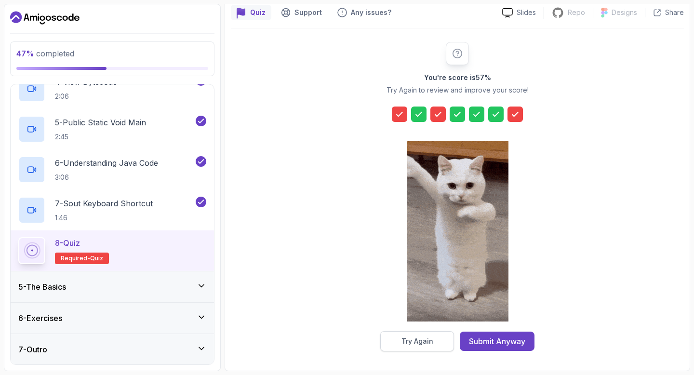
click at [433, 338] on button "Try Again" at bounding box center [417, 341] width 74 height 20
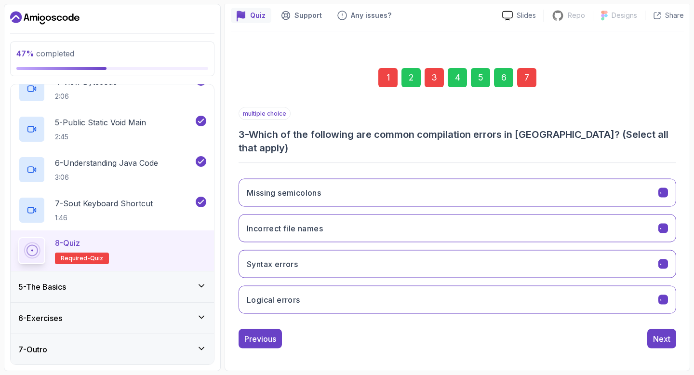
scroll to position [71, 0]
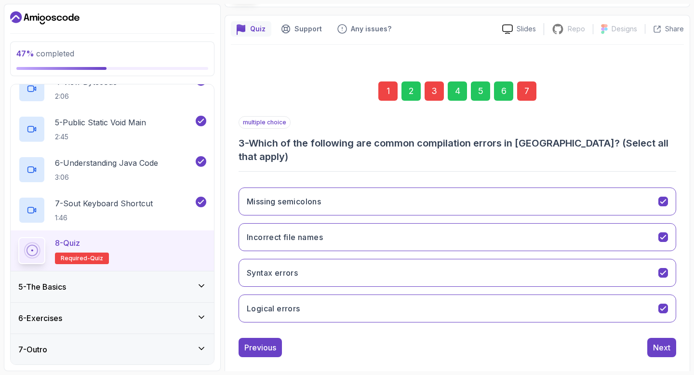
click at [385, 88] on div "1" at bounding box center [387, 90] width 19 height 19
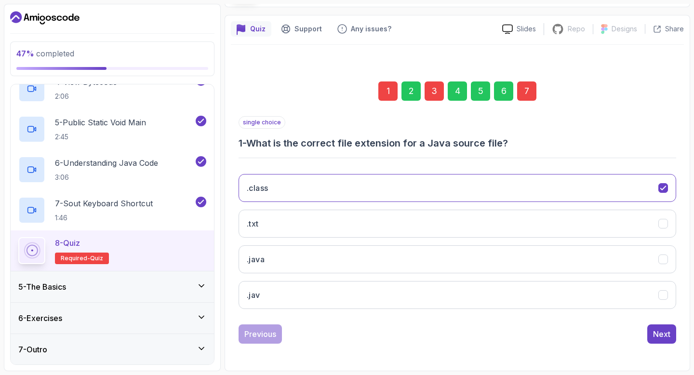
click at [384, 90] on div "1" at bounding box center [387, 90] width 19 height 19
drag, startPoint x: 300, startPoint y: 141, endPoint x: 389, endPoint y: 137, distance: 89.2
click at [387, 137] on h3 "1 - What is the correct file extension for a Java source file?" at bounding box center [456, 142] width 437 height 13
click at [456, 145] on h3 "1 - What is the correct file extension for a Java source file?" at bounding box center [456, 142] width 437 height 13
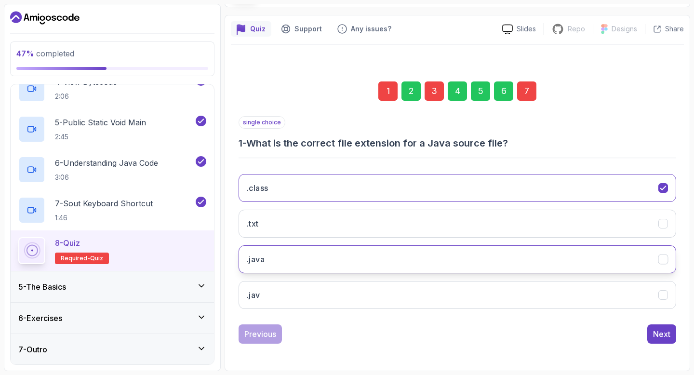
click at [336, 263] on button ".java" at bounding box center [456, 259] width 437 height 28
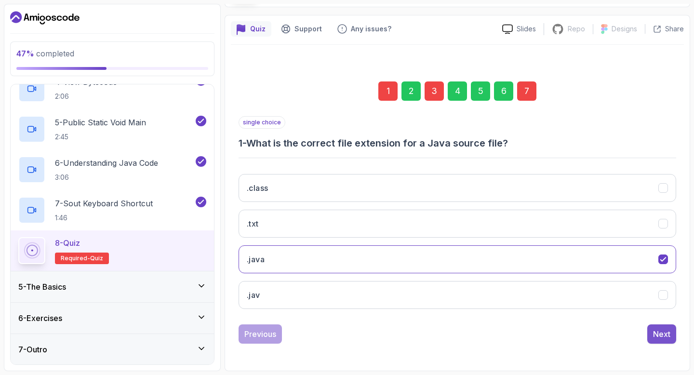
click at [660, 336] on div "Next" at bounding box center [661, 334] width 17 height 12
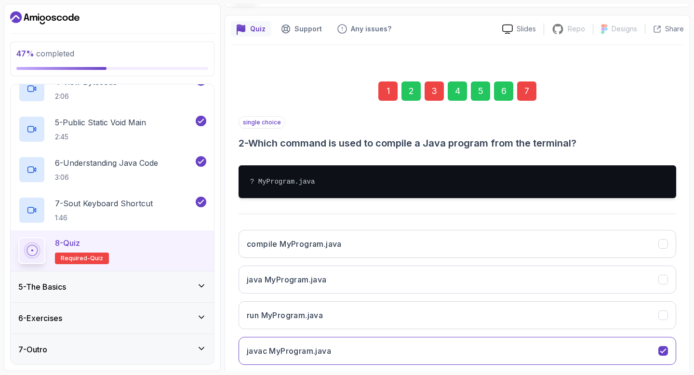
click at [432, 90] on div "3" at bounding box center [433, 90] width 19 height 19
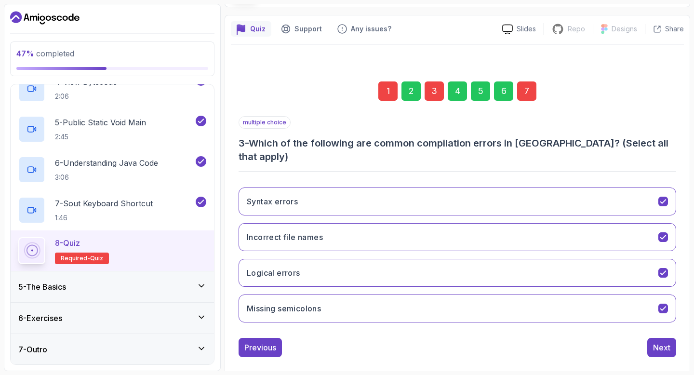
click at [387, 91] on div "1" at bounding box center [387, 90] width 19 height 19
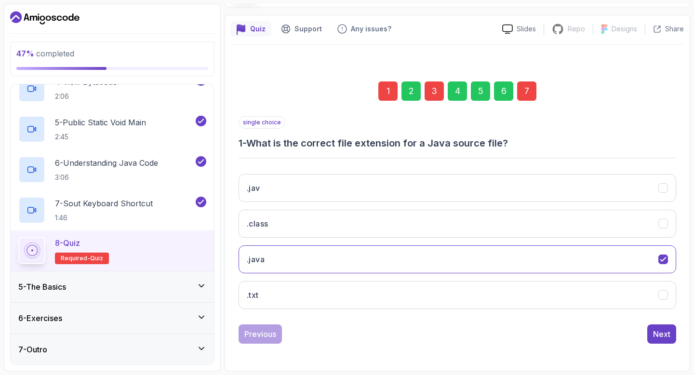
click at [431, 93] on div "3" at bounding box center [433, 90] width 19 height 19
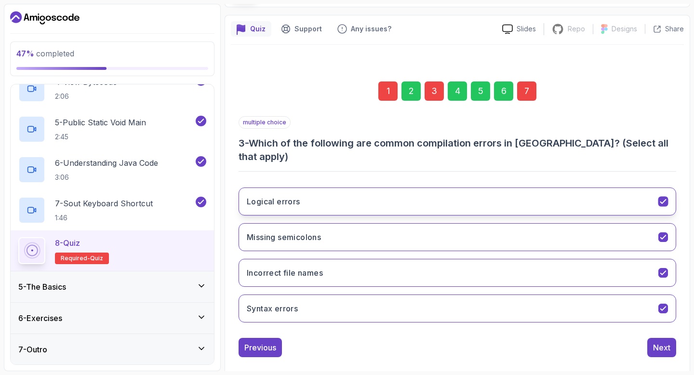
click at [662, 197] on icon "Logical errors" at bounding box center [662, 201] width 9 height 9
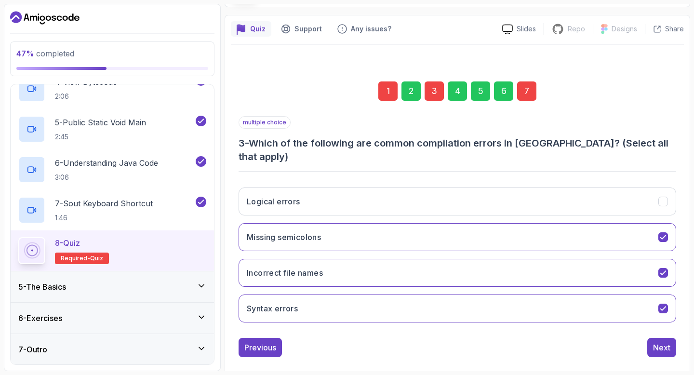
click at [531, 92] on div "7" at bounding box center [526, 90] width 19 height 19
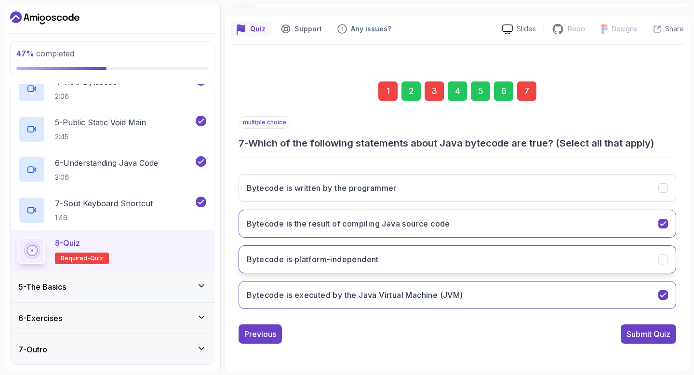
click at [658, 266] on button "Bytecode is platform-independent" at bounding box center [456, 259] width 437 height 28
click at [524, 93] on div "7" at bounding box center [526, 90] width 19 height 19
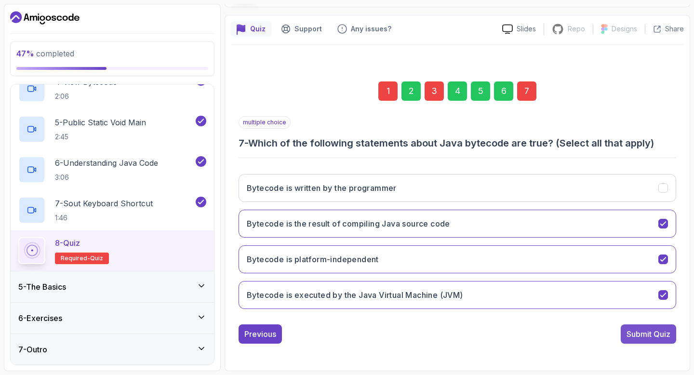
click at [658, 335] on div "Submit Quiz" at bounding box center [648, 334] width 44 height 12
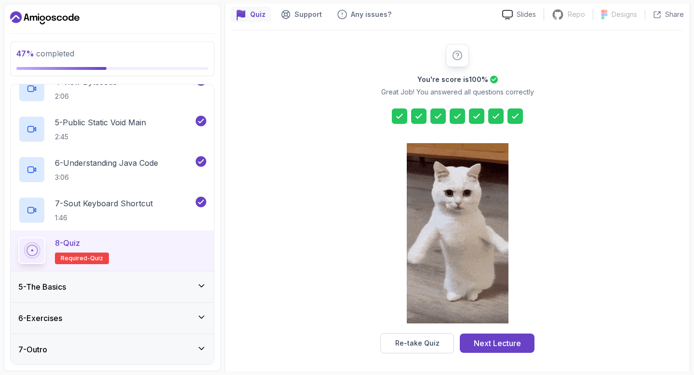
scroll to position [87, 0]
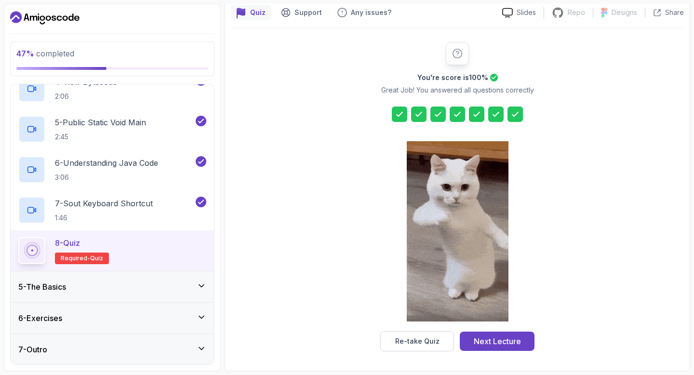
click at [499, 89] on p "Great Job! You answered all questions correctly" at bounding box center [457, 90] width 153 height 10
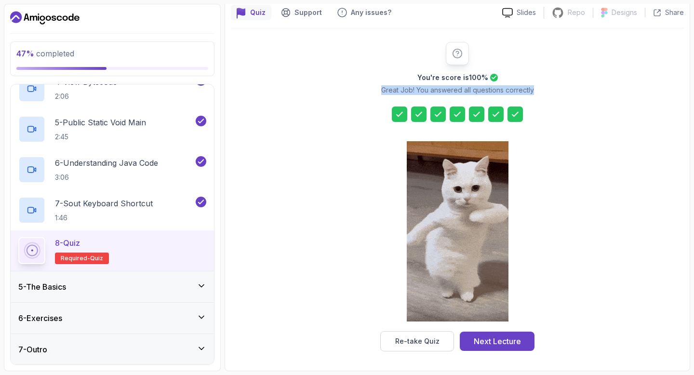
drag, startPoint x: 555, startPoint y: 116, endPoint x: 372, endPoint y: 90, distance: 184.5
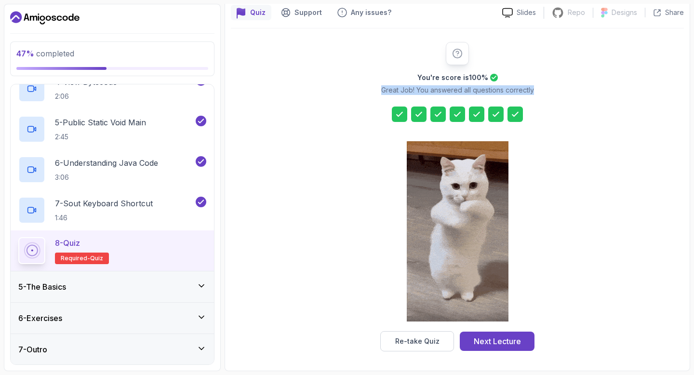
click at [372, 90] on div "You're score is 100 % Great Job! You answered all questions correctly Re-take Q…" at bounding box center [457, 196] width 453 height 309
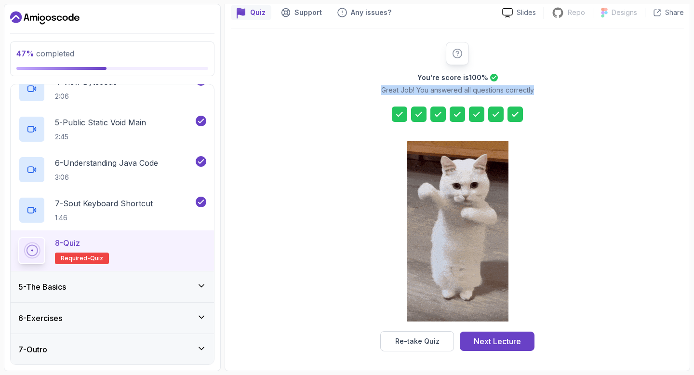
click at [375, 78] on div "You're score is 100 % Great Job! You answered all questions correctly Re-take Q…" at bounding box center [457, 196] width 185 height 309
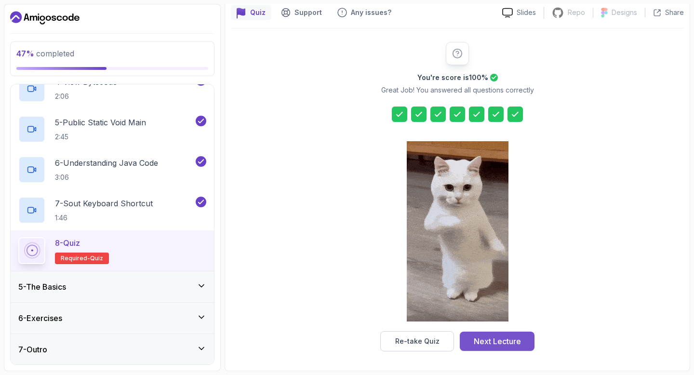
click at [500, 339] on div "Next Lecture" at bounding box center [497, 341] width 47 height 12
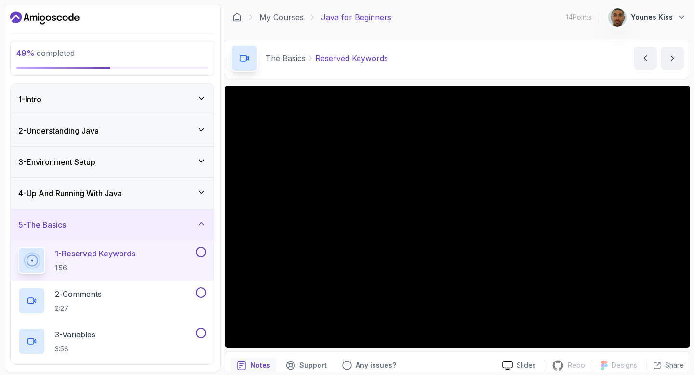
click at [60, 18] on icon "Dashboard" at bounding box center [44, 17] width 69 height 15
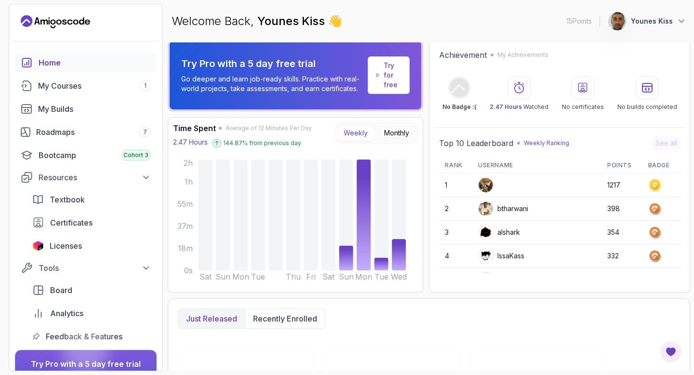
scroll to position [4, 0]
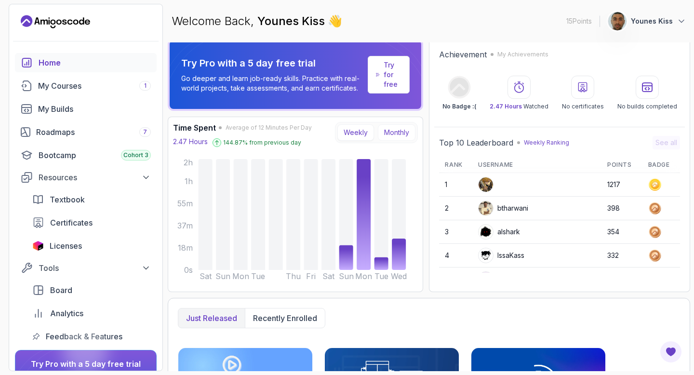
click at [399, 136] on button "Monthly" at bounding box center [397, 132] width 38 height 16
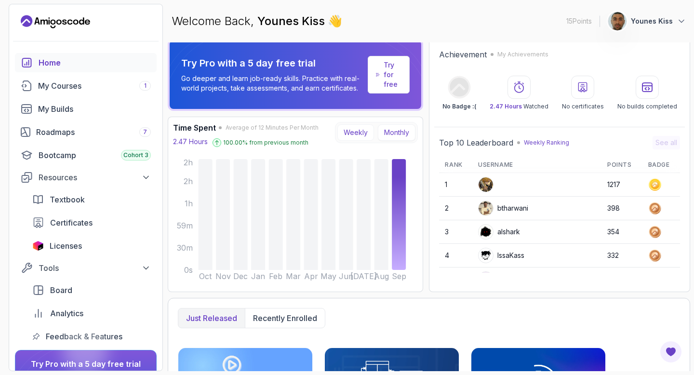
click at [352, 133] on button "Weekly" at bounding box center [355, 132] width 37 height 16
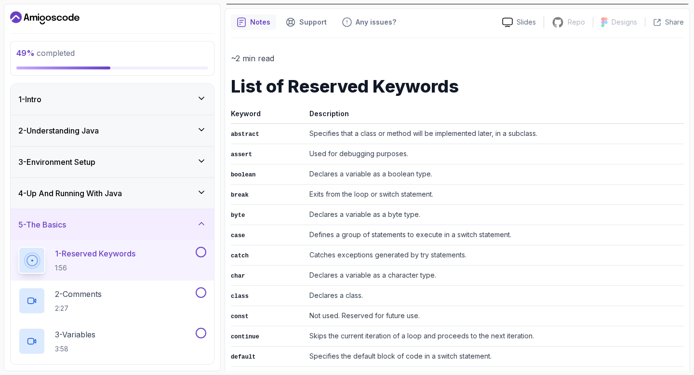
scroll to position [369, 0]
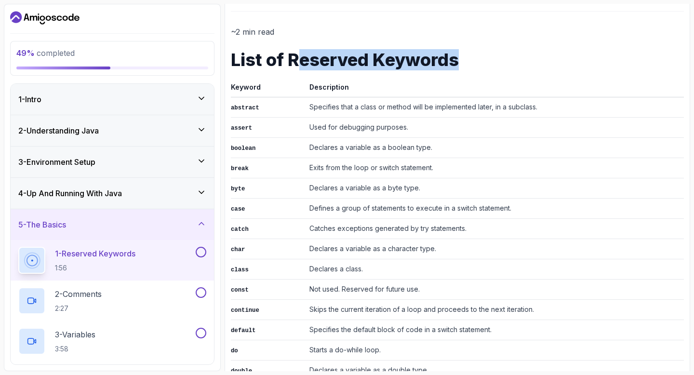
drag, startPoint x: 295, startPoint y: 53, endPoint x: 467, endPoint y: 66, distance: 172.5
click at [467, 66] on h1 "List of Reserved Keywords" at bounding box center [457, 59] width 453 height 19
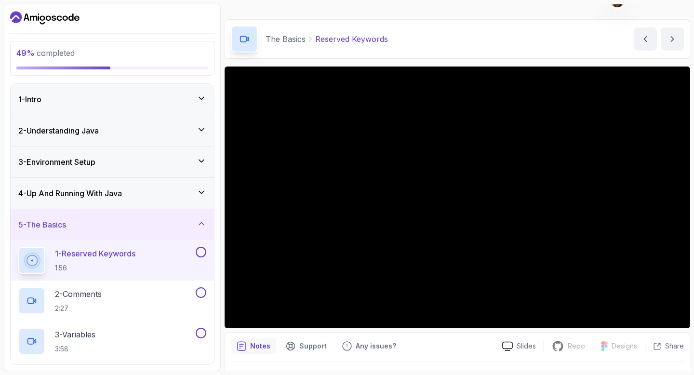
scroll to position [0, 0]
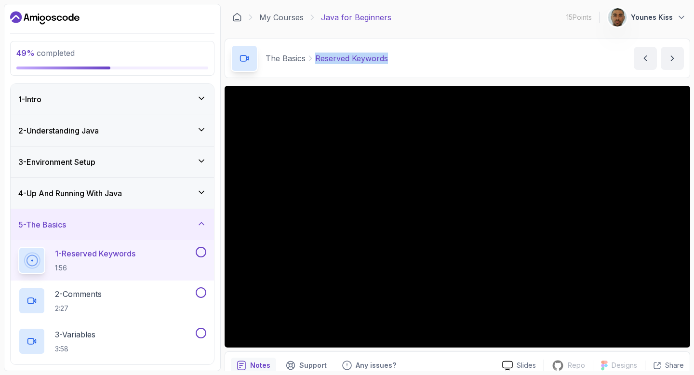
drag, startPoint x: 396, startPoint y: 55, endPoint x: 316, endPoint y: 60, distance: 79.7
click at [316, 60] on div "The Basics Reserved Keywords Reserved Keywords by nelson" at bounding box center [456, 58] width 465 height 39
copy p "Reserved Keywords"
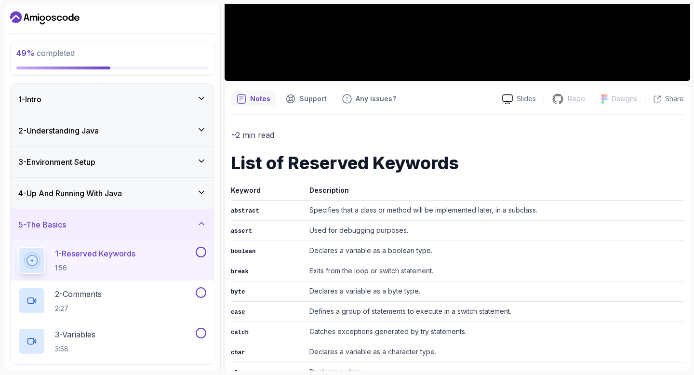
scroll to position [269, 0]
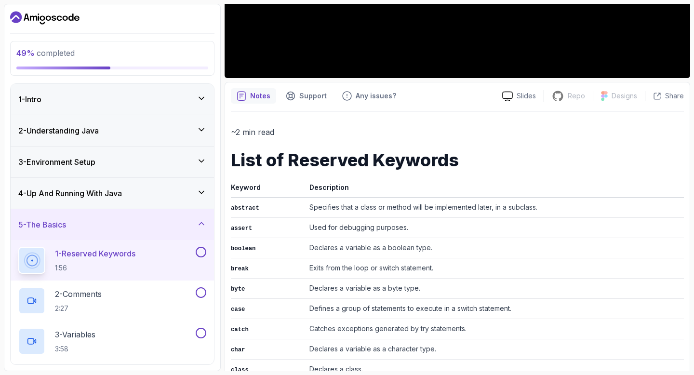
click at [256, 164] on h1 "List of Reserved Keywords" at bounding box center [457, 159] width 453 height 19
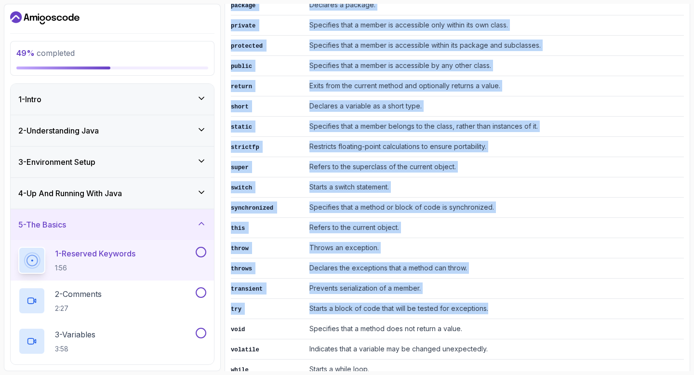
scroll to position [1122, 0]
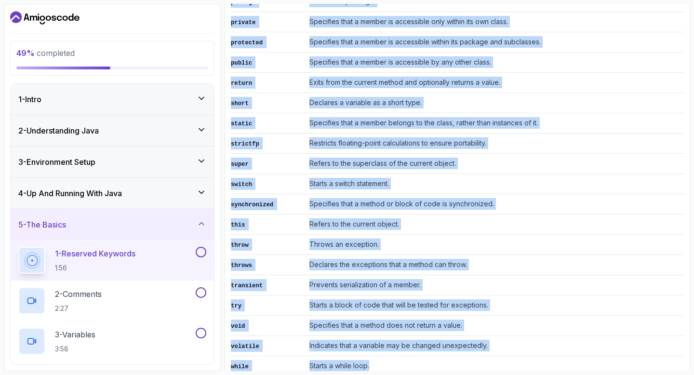
drag, startPoint x: 233, startPoint y: 160, endPoint x: 453, endPoint y: 341, distance: 285.1
copy div "List of Reserved Keywords Keyword Description abstract Specifies that a class o…"
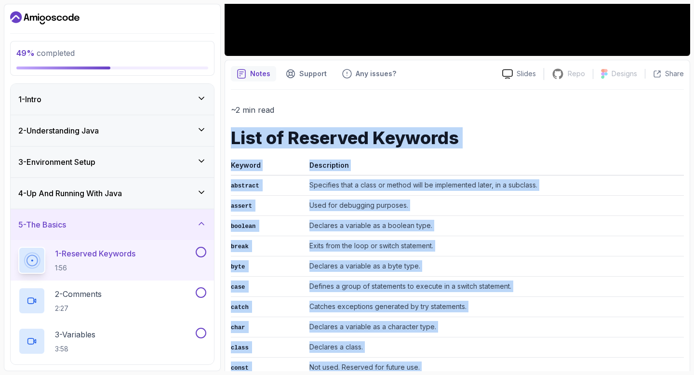
scroll to position [292, 0]
click at [461, 225] on td "Declares a variable as a boolean type." at bounding box center [494, 225] width 378 height 20
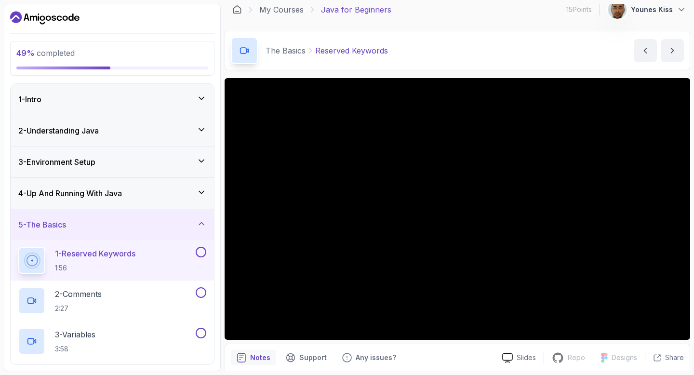
scroll to position [0, 0]
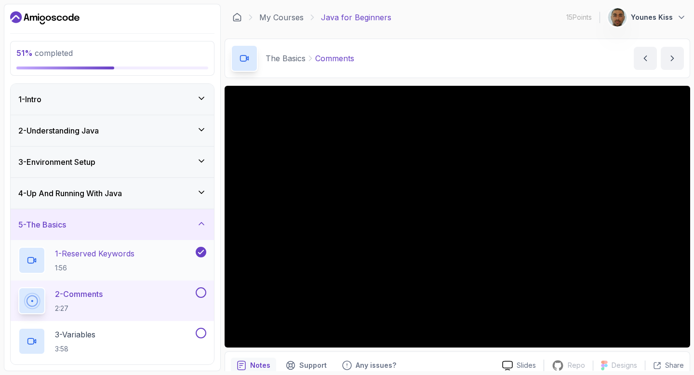
click at [140, 262] on div "1 - Reserved Keywords 1:56" at bounding box center [105, 260] width 175 height 27
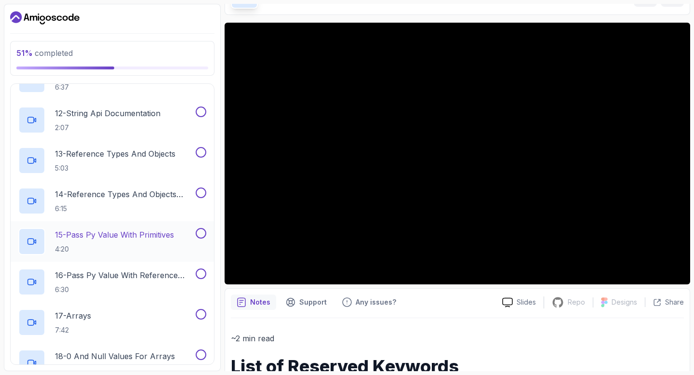
scroll to position [748, 0]
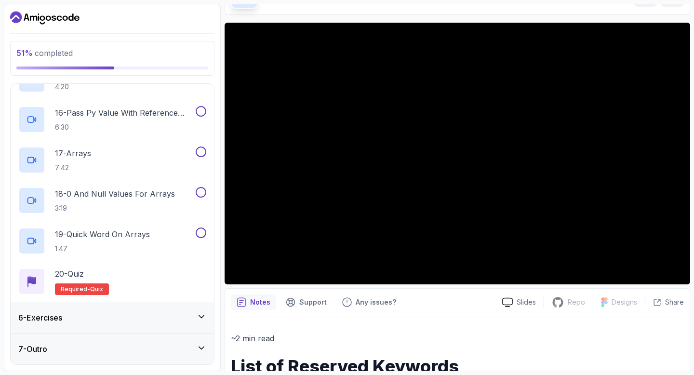
click at [195, 315] on div "6 - Exercises" at bounding box center [112, 318] width 188 height 12
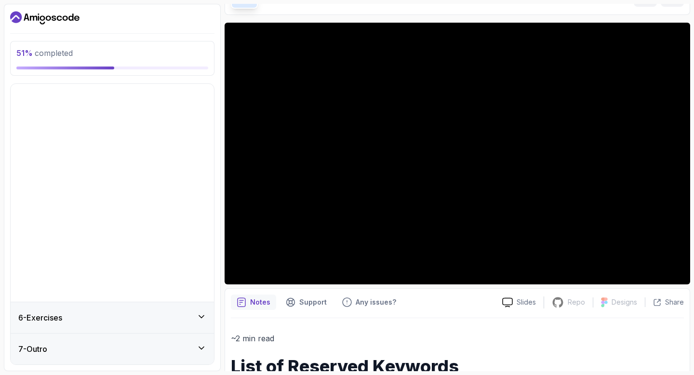
scroll to position [0, 0]
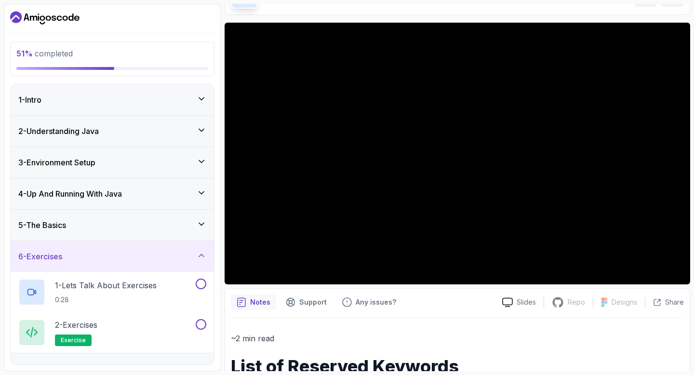
click at [200, 255] on icon at bounding box center [201, 255] width 5 height 2
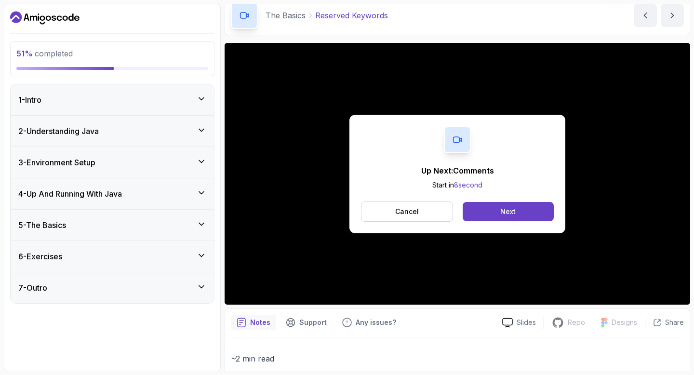
scroll to position [42, 0]
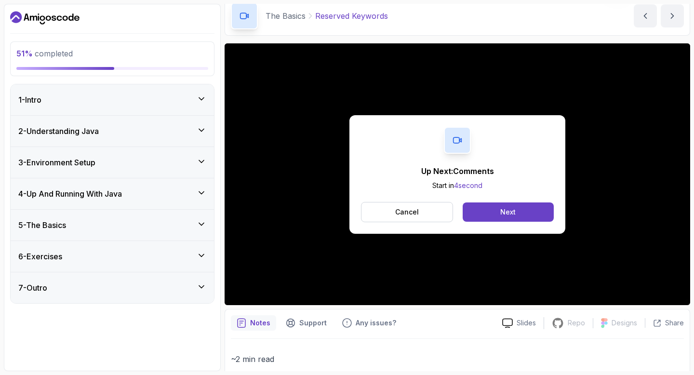
click at [114, 220] on div "5 - The Basics" at bounding box center [112, 225] width 188 height 12
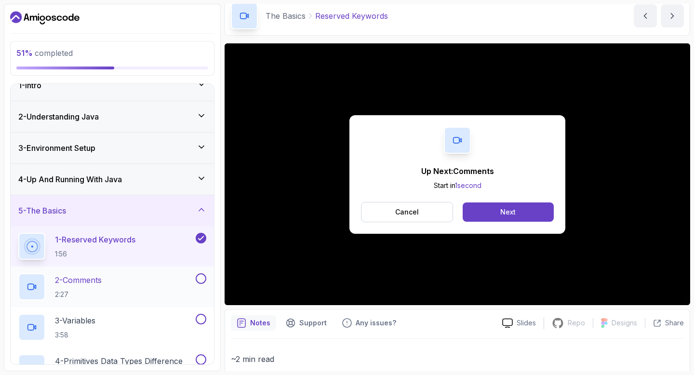
scroll to position [113, 0]
